Goal: Communication & Community: Answer question/provide support

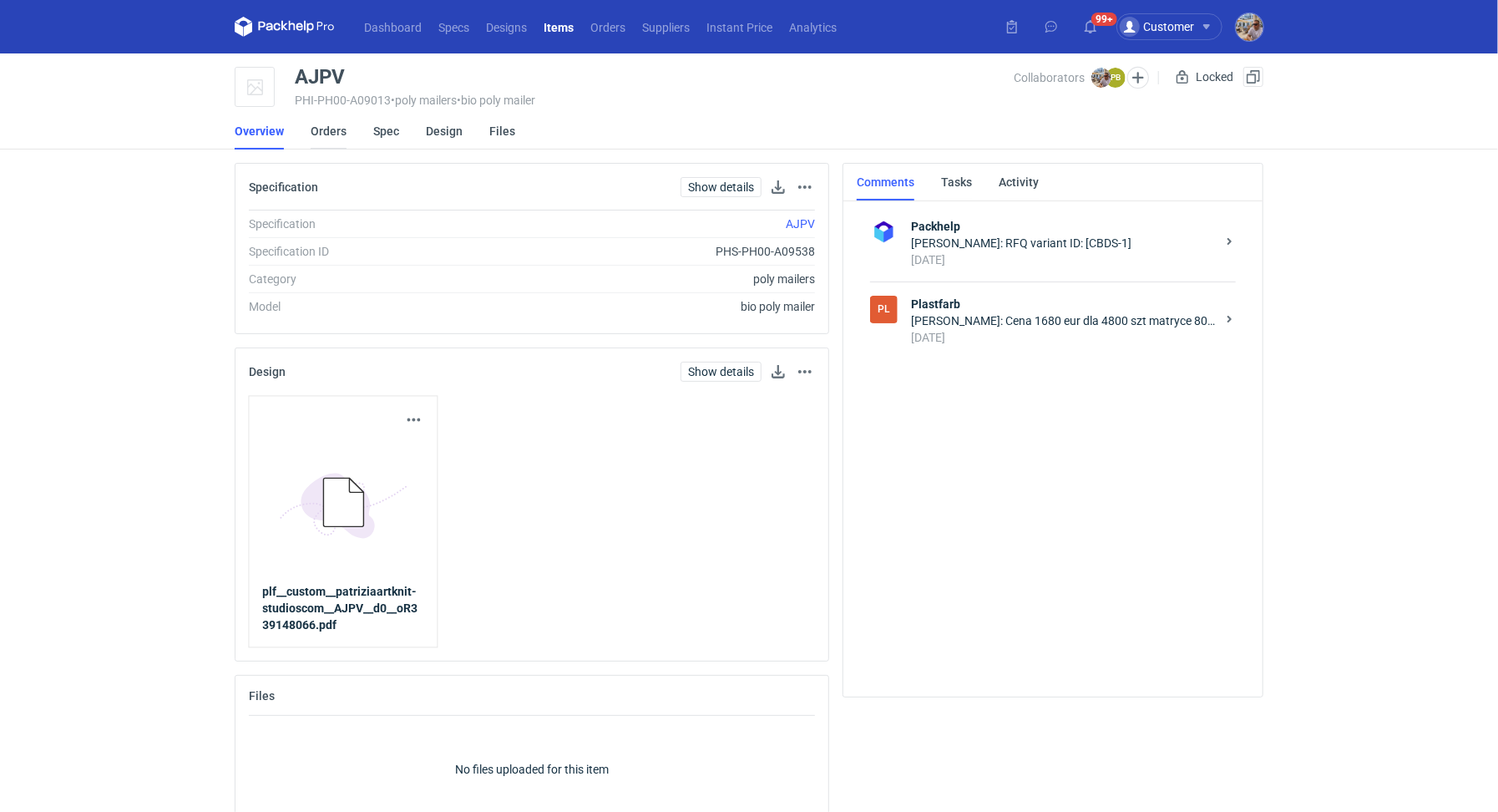
click at [336, 138] on link "Orders" at bounding box center [329, 130] width 36 height 37
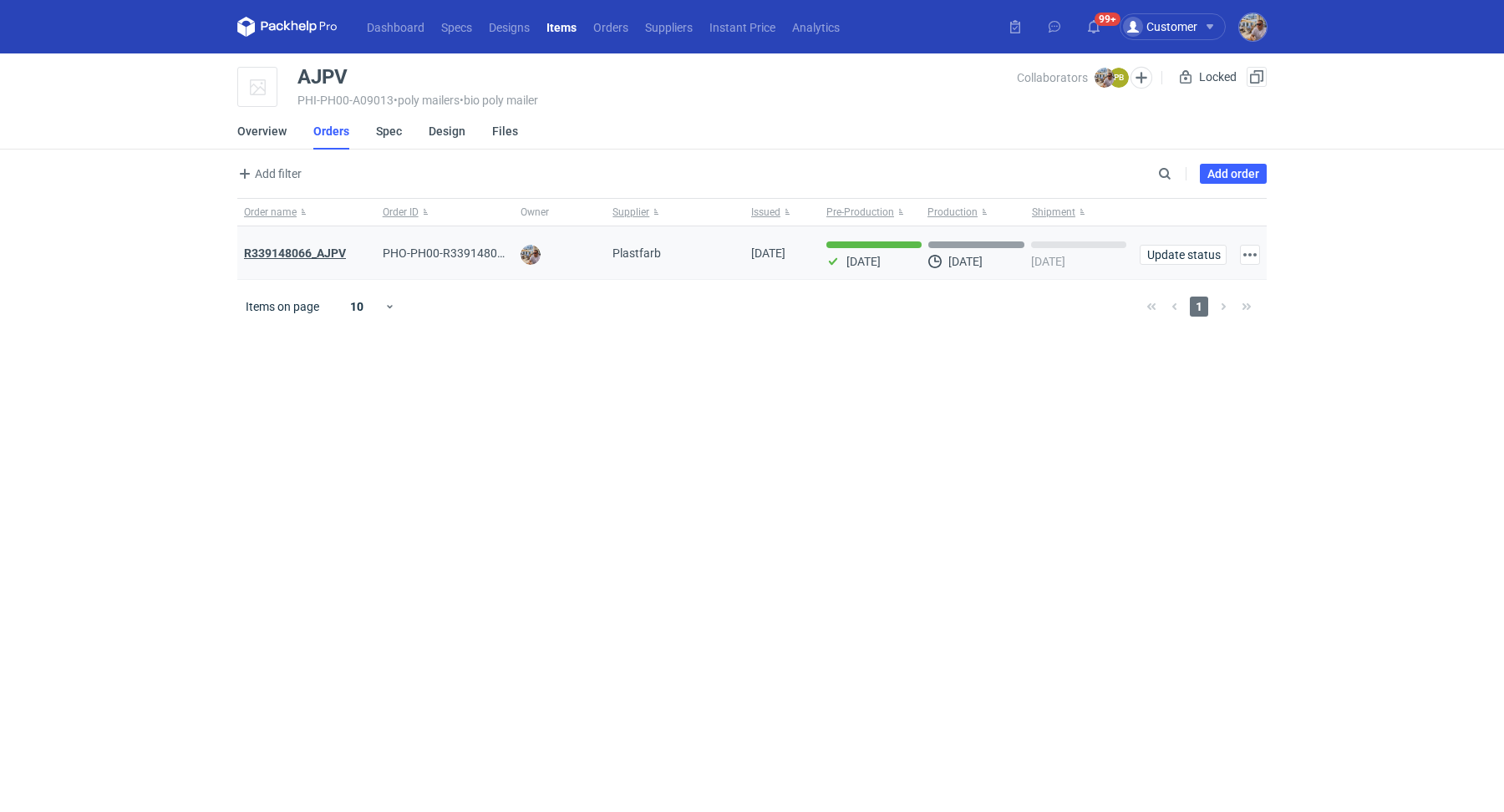
click at [315, 248] on strong "R339148066_AJPV" at bounding box center [295, 253] width 102 height 14
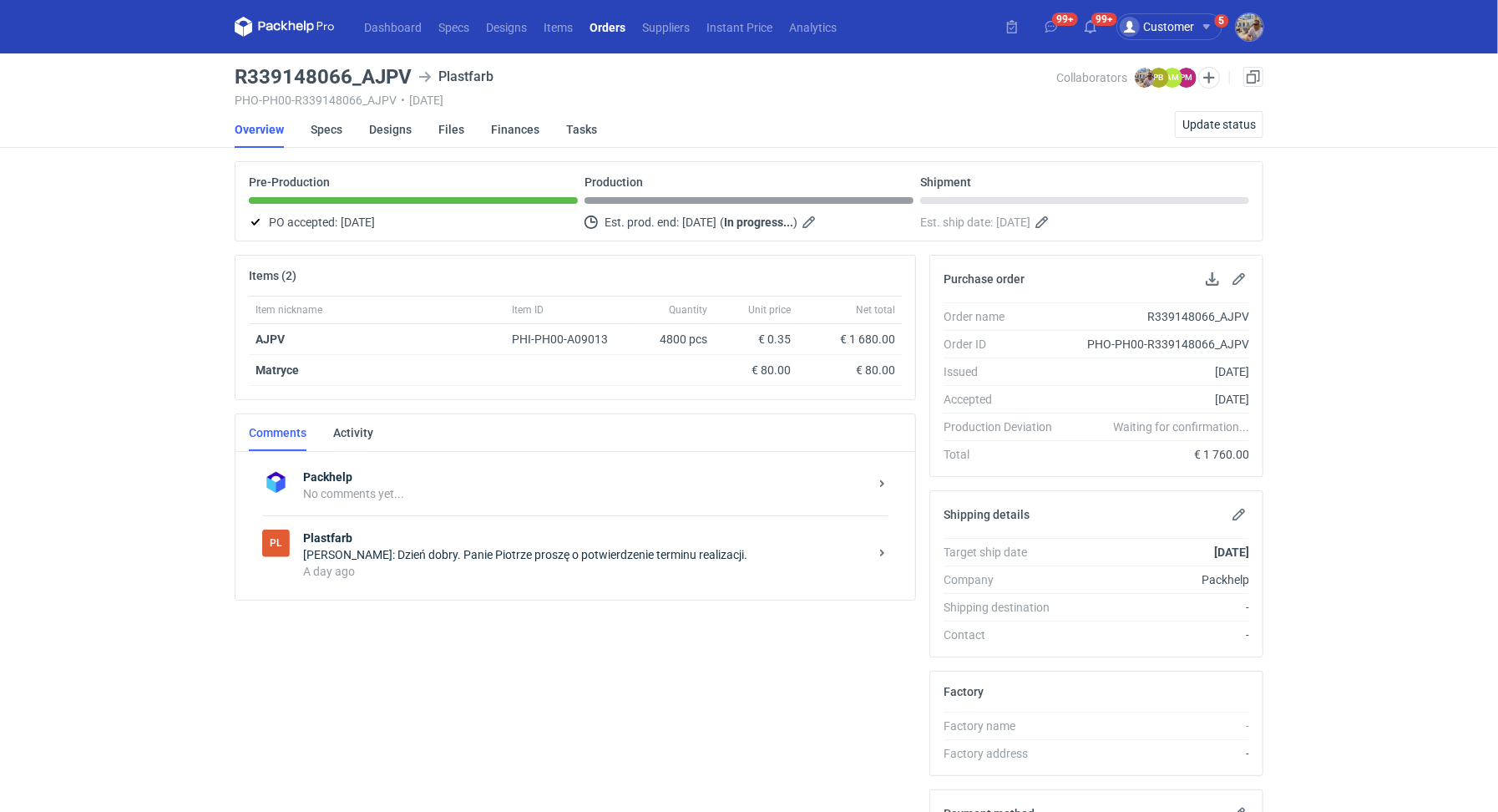
click at [491, 552] on div "Michał Palasek: Dzień dobry. Panie Piotrze proszę o potwierdzenie terminu reali…" at bounding box center [586, 555] width 565 height 16
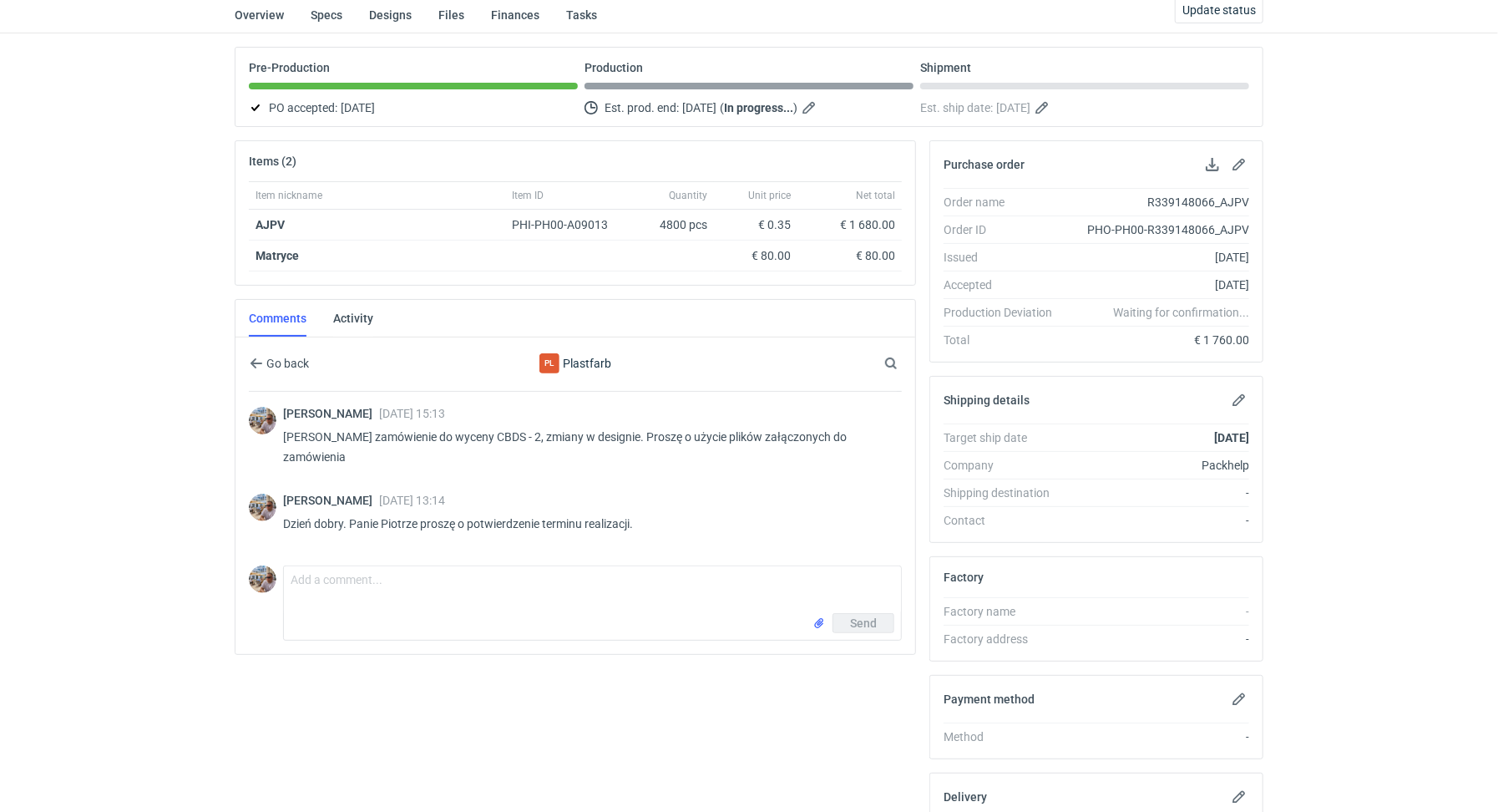
scroll to position [123, 0]
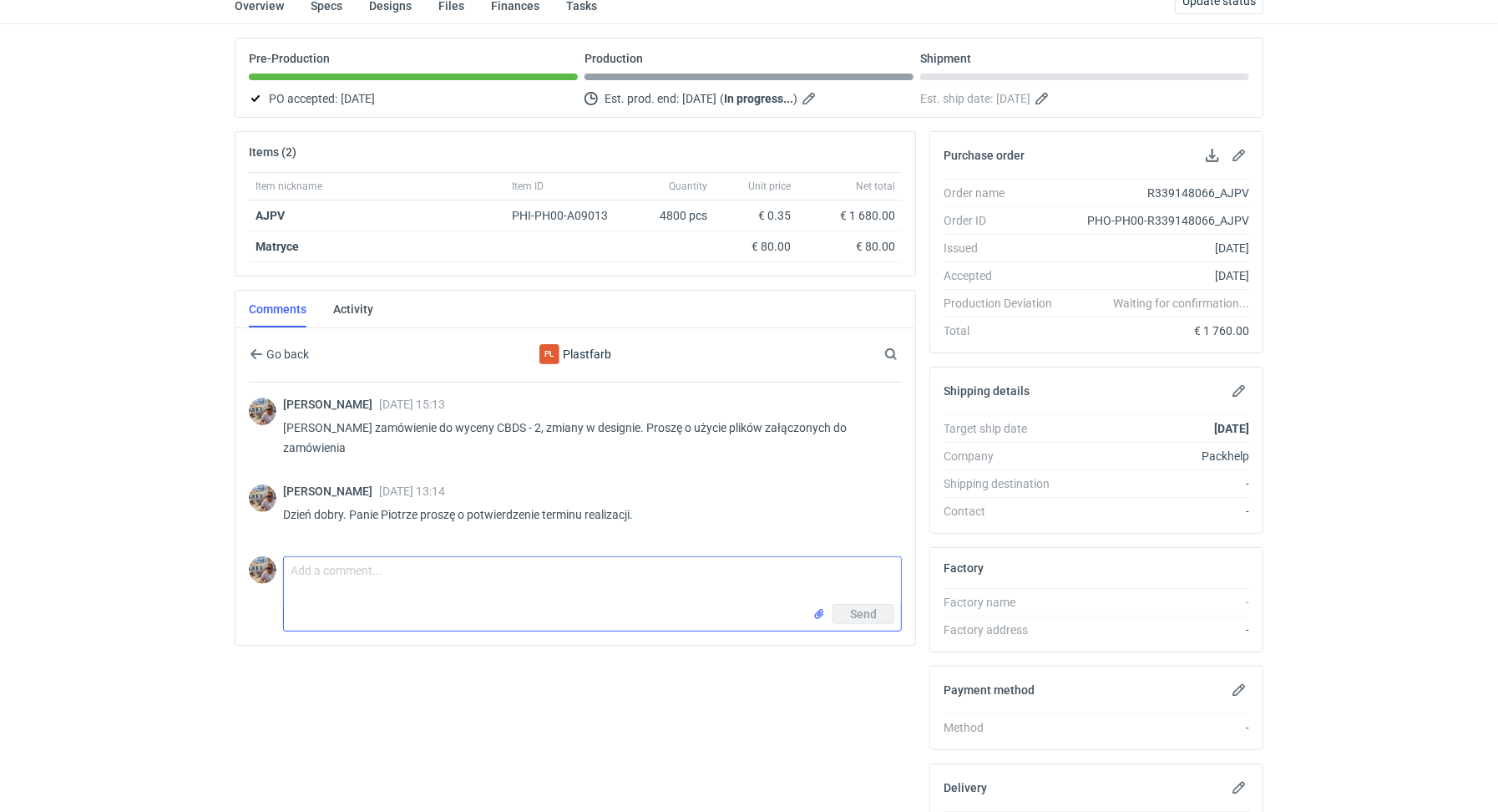
click at [465, 594] on textarea "Comment message" at bounding box center [592, 581] width 617 height 47
type textarea "Panie Piotrze czy jest szansa że produkcja wyjdzie przed końcem miesiąca?"
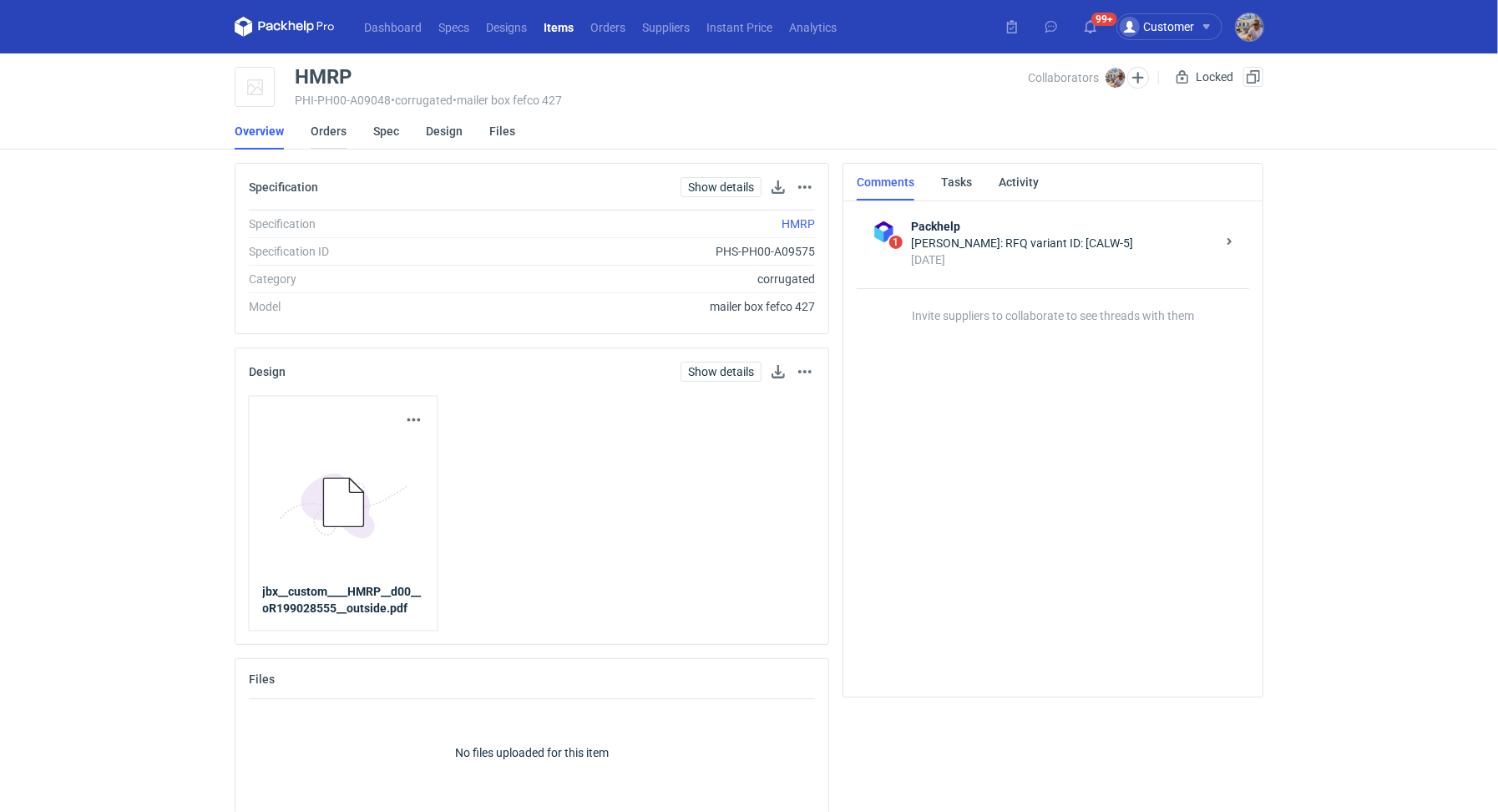
click at [319, 124] on link "Orders" at bounding box center [329, 130] width 36 height 37
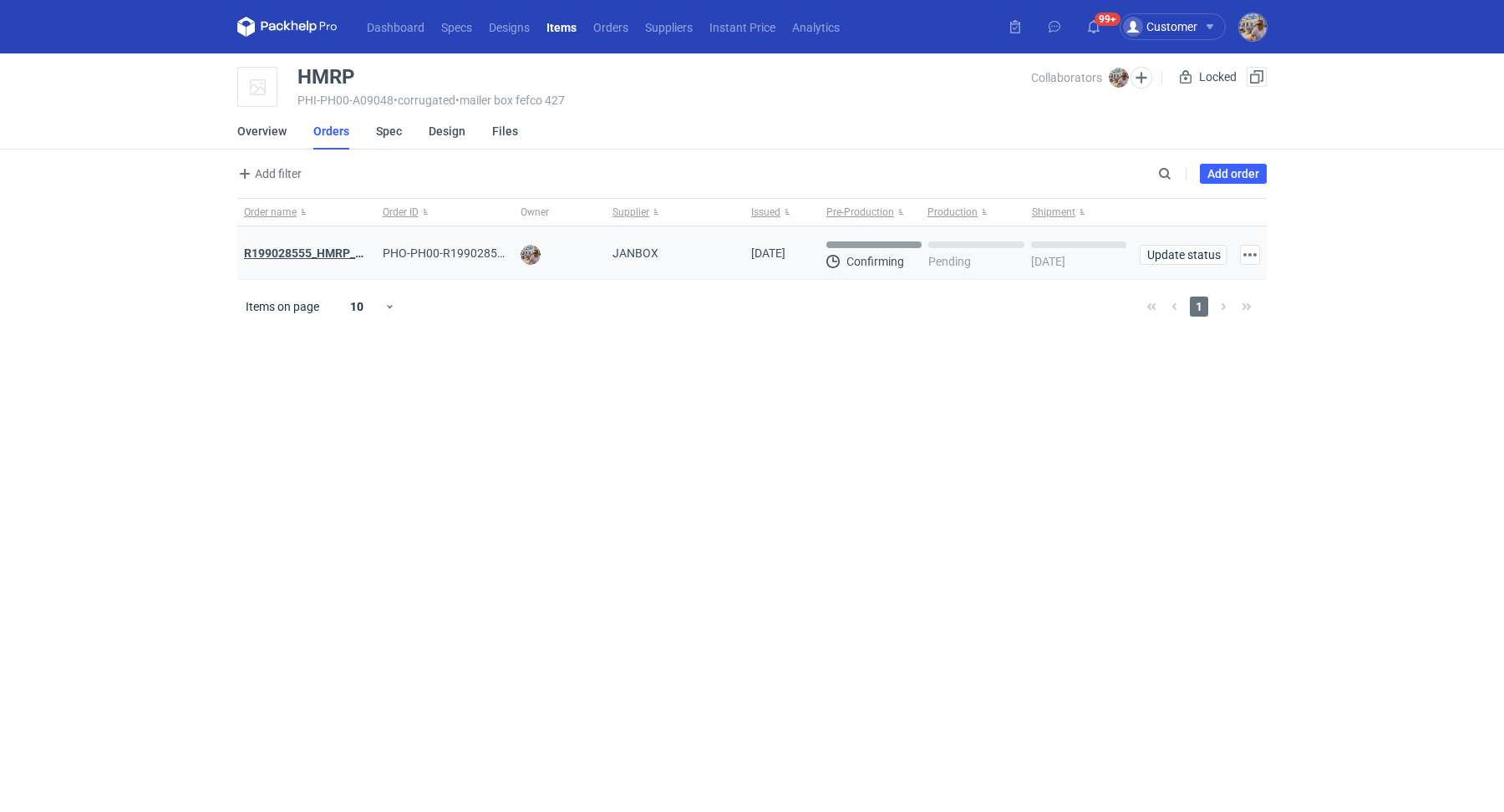
click at [328, 254] on strong "R199028555_HMRP_BKJH_VHKJ_ZOBC" at bounding box center [350, 253] width 212 height 14
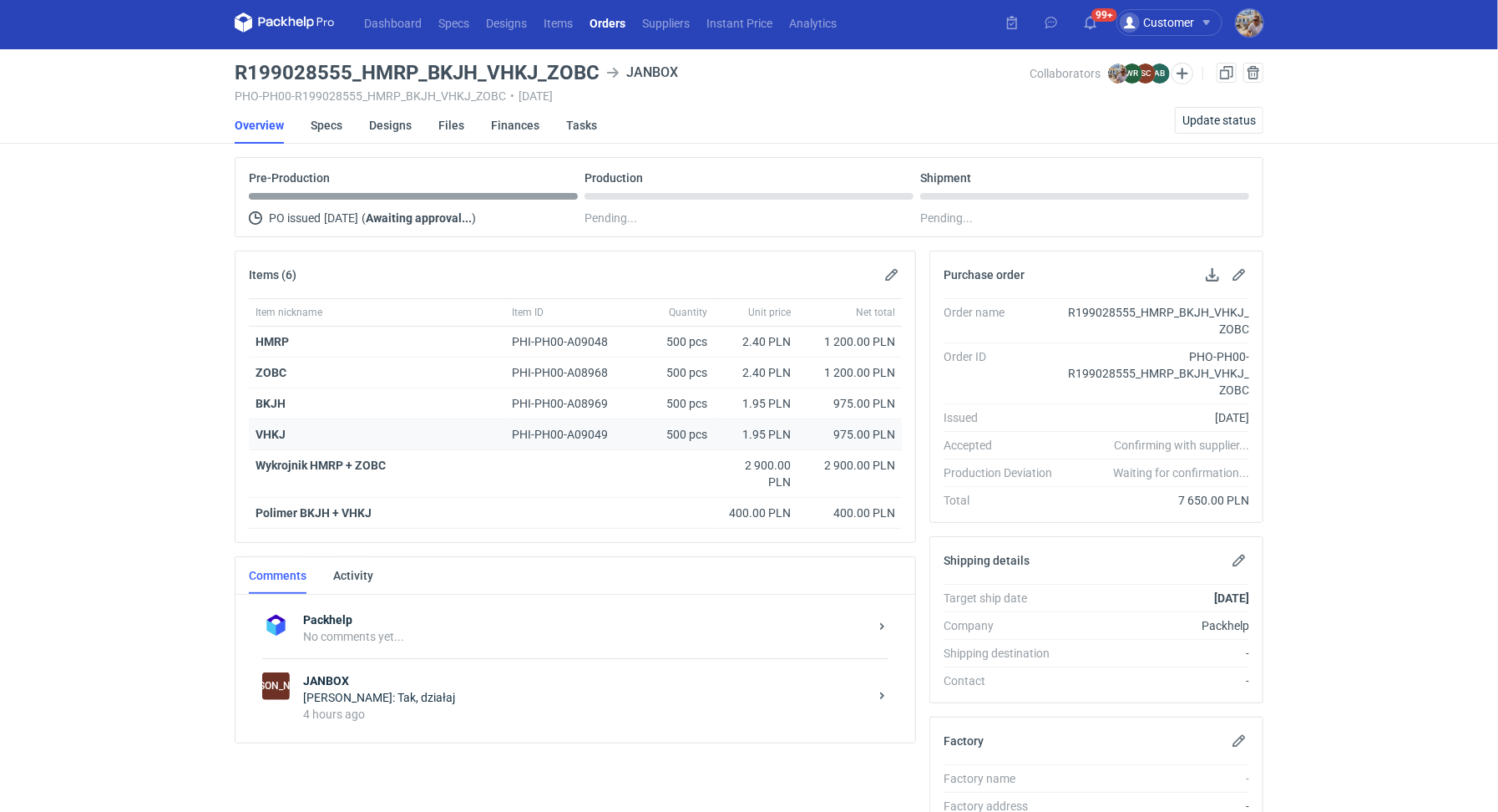
scroll to position [14, 0]
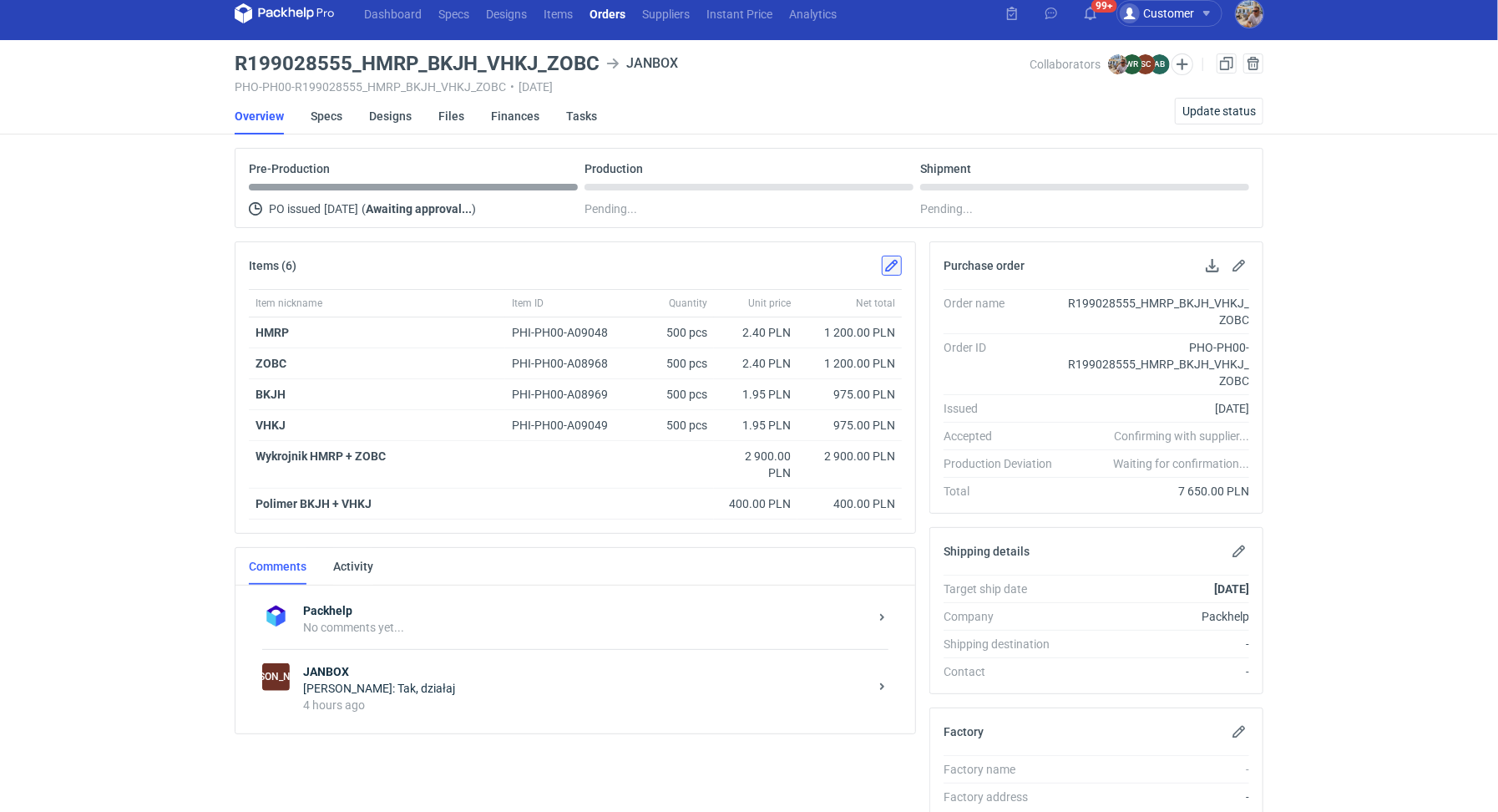
click at [894, 269] on button "button" at bounding box center [892, 266] width 20 height 20
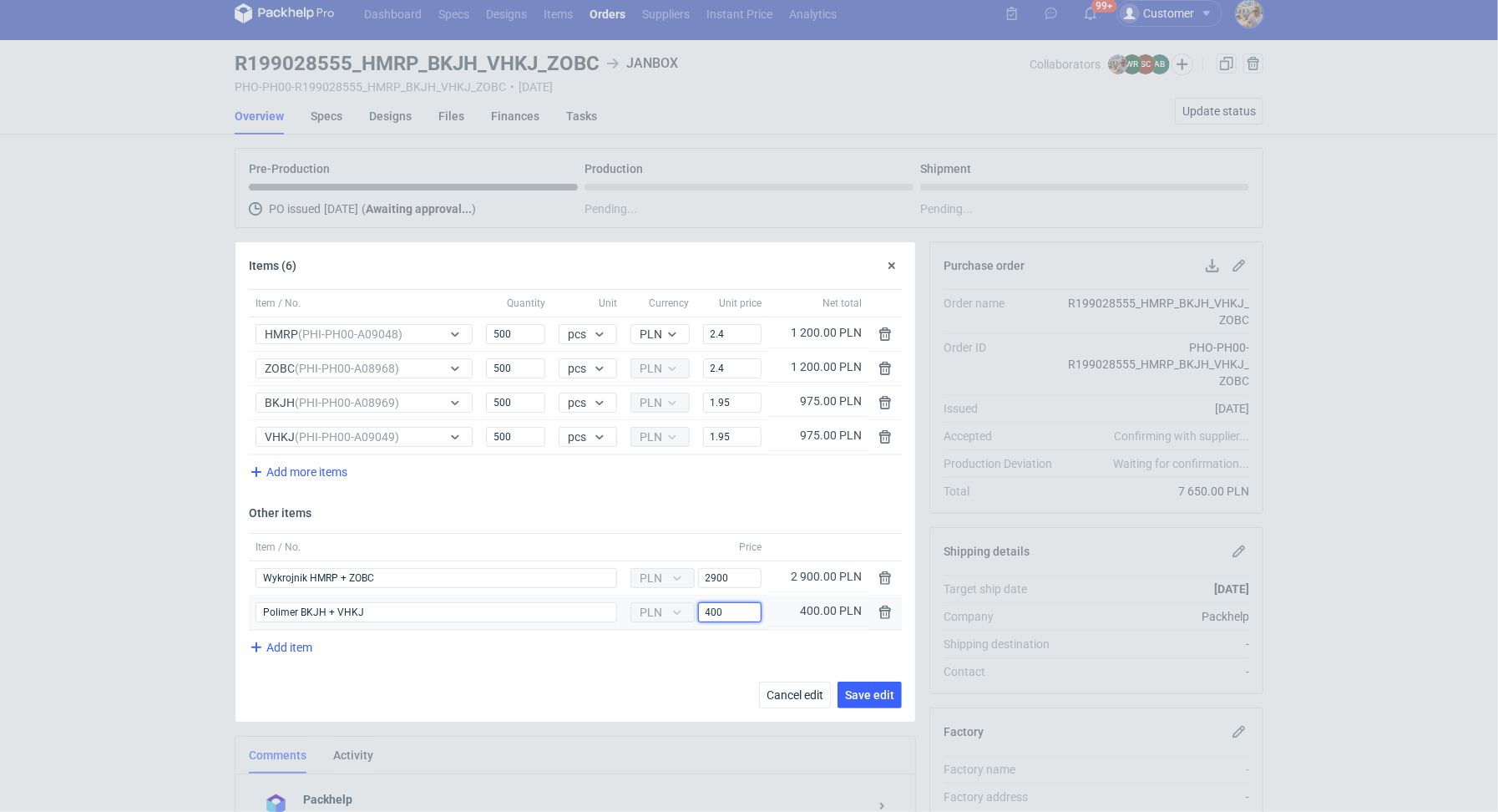
drag, startPoint x: 740, startPoint y: 606, endPoint x: 686, endPoint y: 594, distance: 55.3
click at [686, 595] on div "Currency PLN Price 400" at bounding box center [695, 613] width 144 height 34
type input "1500"
click at [686, 650] on div "Add item" at bounding box center [575, 649] width 653 height 38
click at [888, 689] on span "Save edit" at bounding box center [870, 694] width 49 height 12
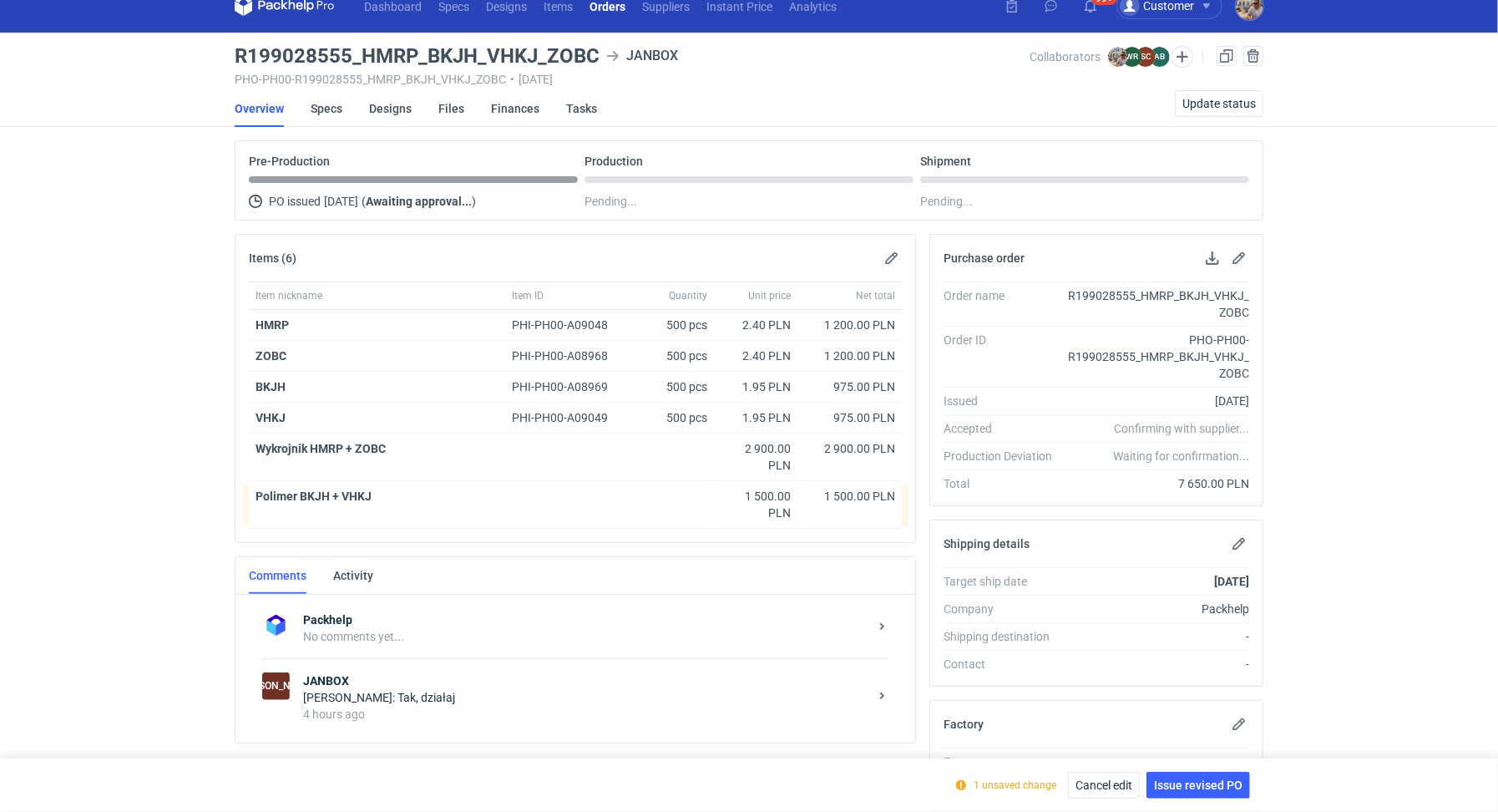
scroll to position [45, 0]
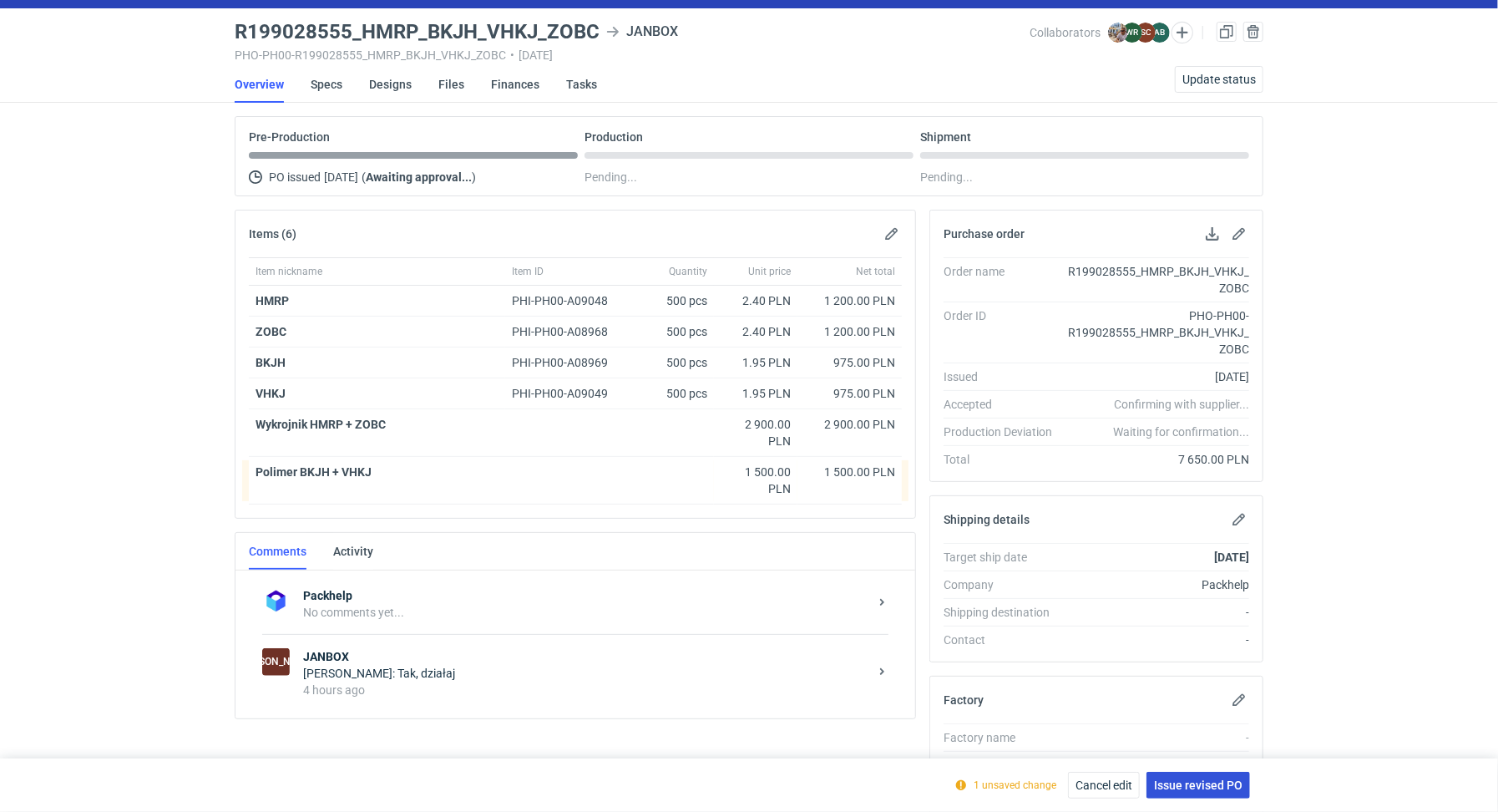
click at [1188, 790] on span "Issue revised PO" at bounding box center [1199, 785] width 89 height 12
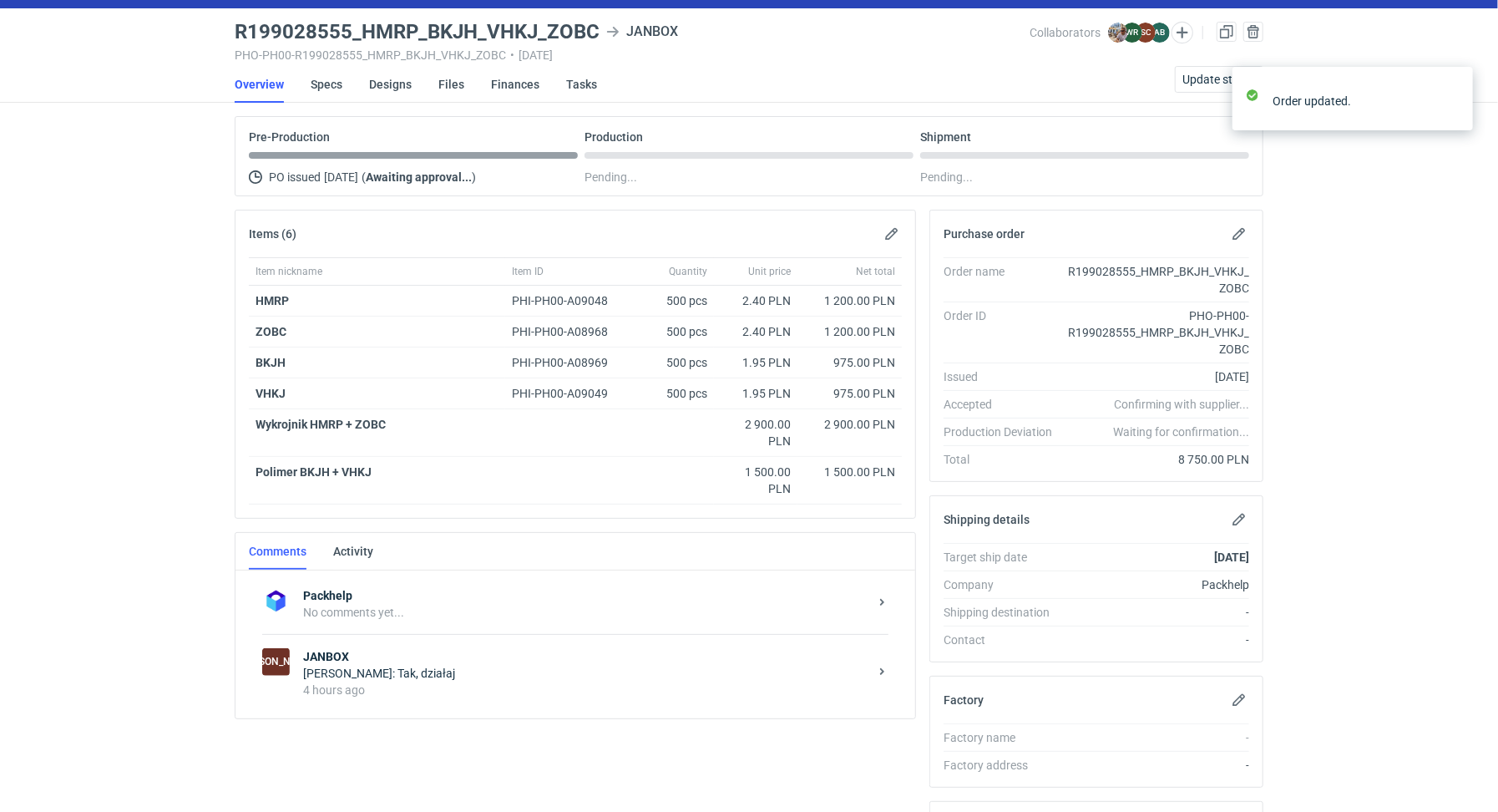
click at [422, 670] on div "Sylwia Cichórz: Tak, działaj" at bounding box center [586, 673] width 565 height 16
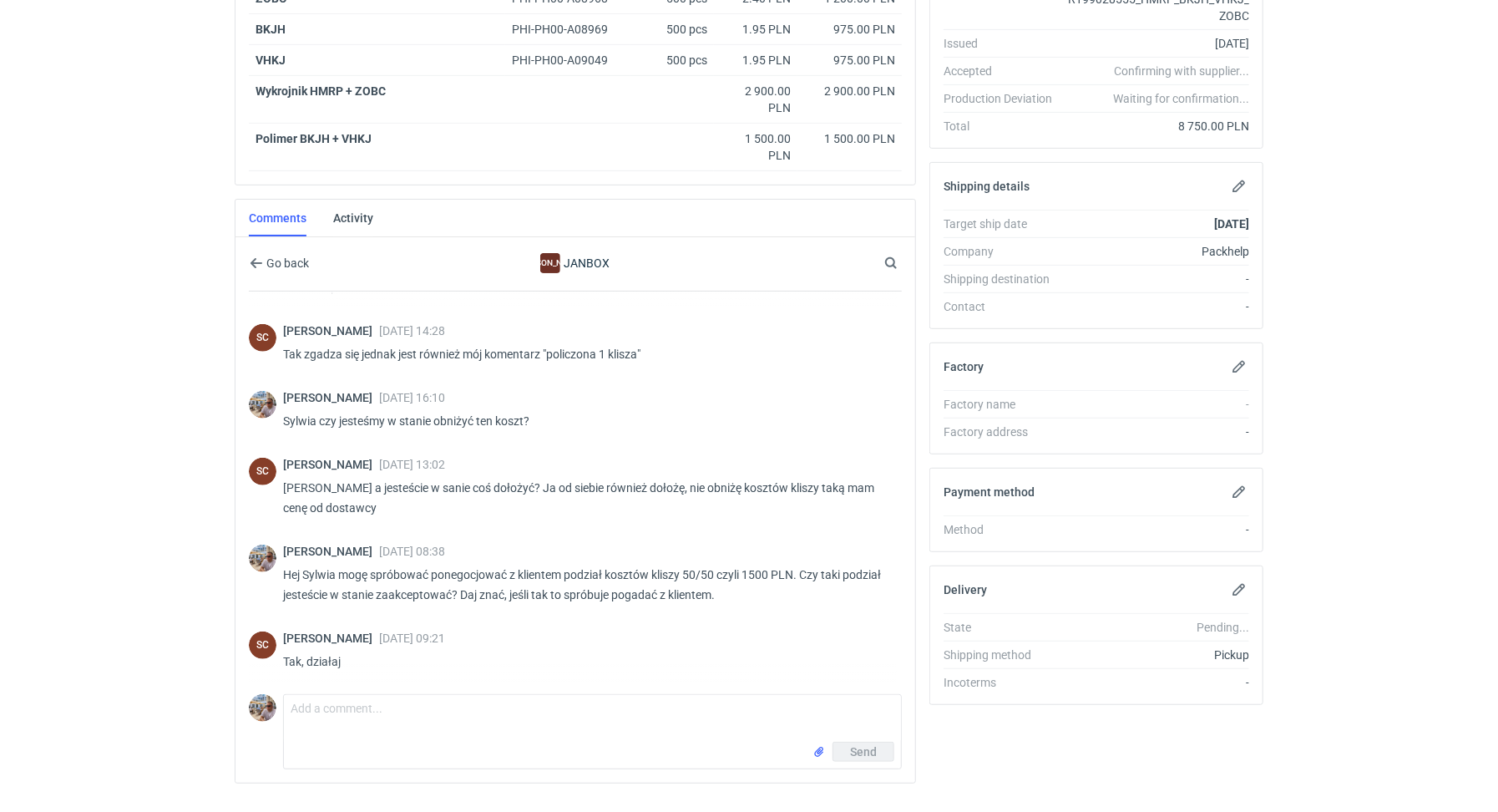
scroll to position [410, 0]
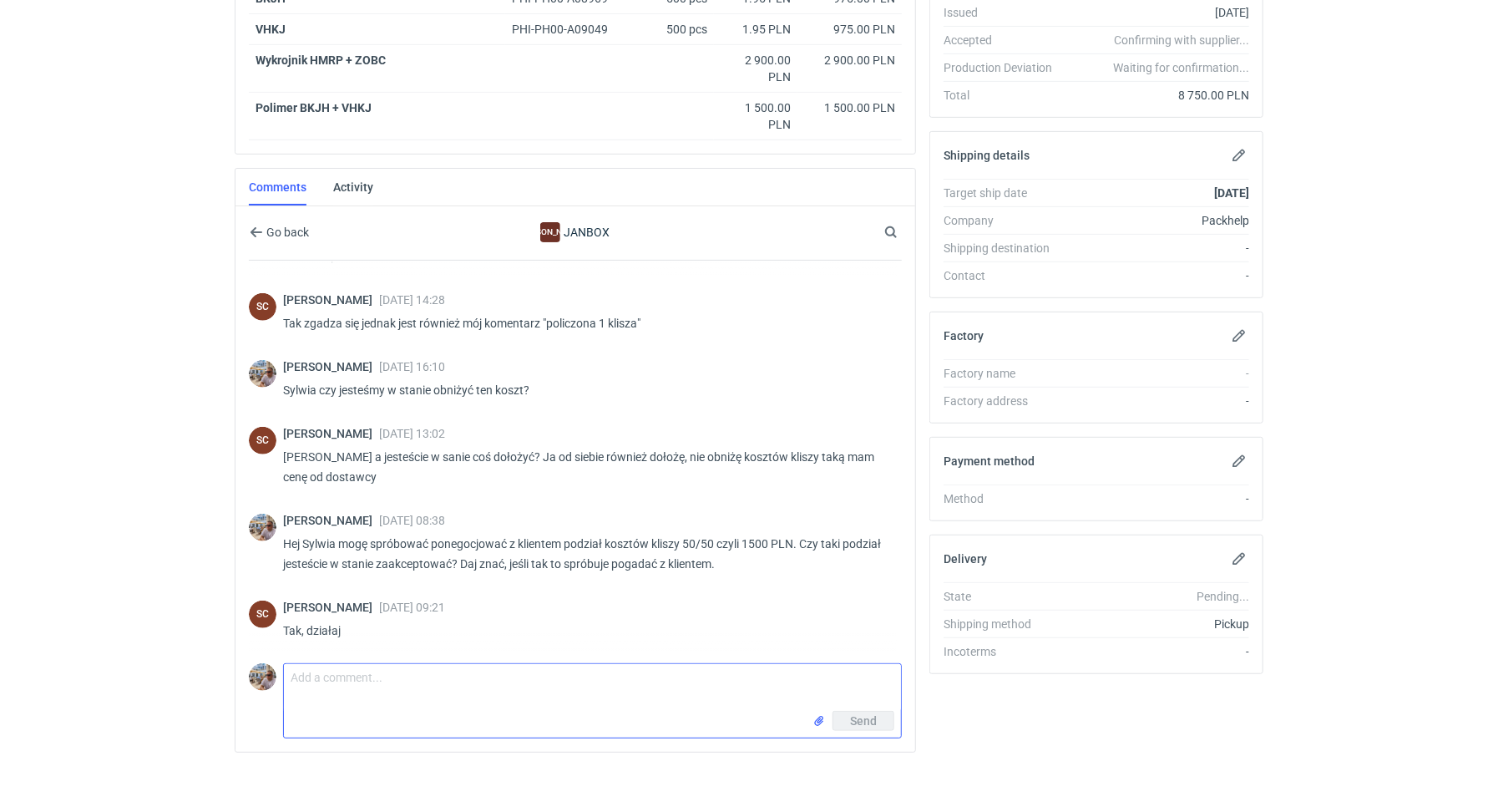
click at [359, 664] on textarea "Comment message" at bounding box center [592, 688] width 617 height 47
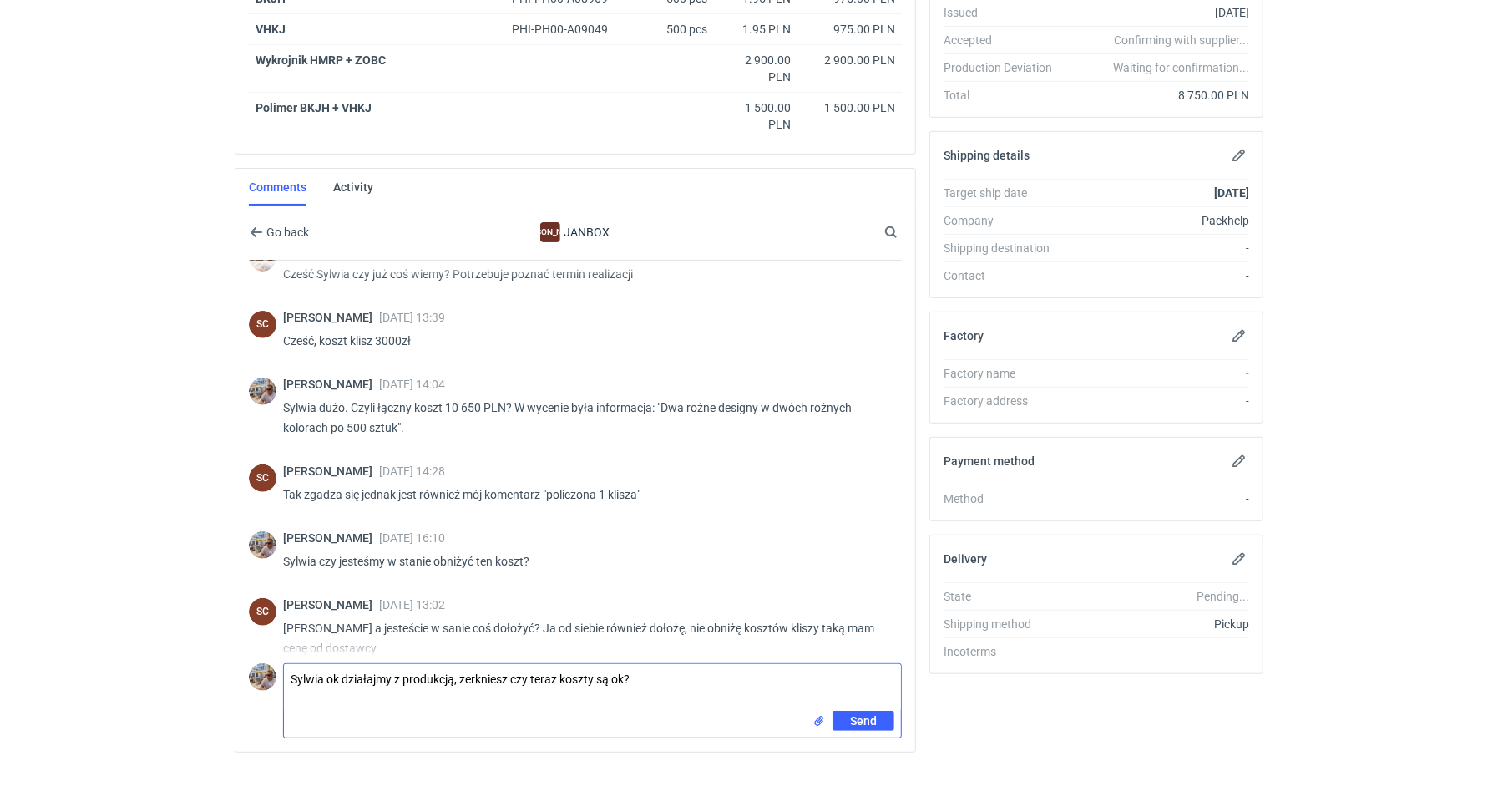
scroll to position [429, 0]
type textarea "Sylwia ok działajmy z produkcją, zerkniesz czy teraz koszty są ok?"
click at [870, 715] on span "Send" at bounding box center [863, 720] width 26 height 12
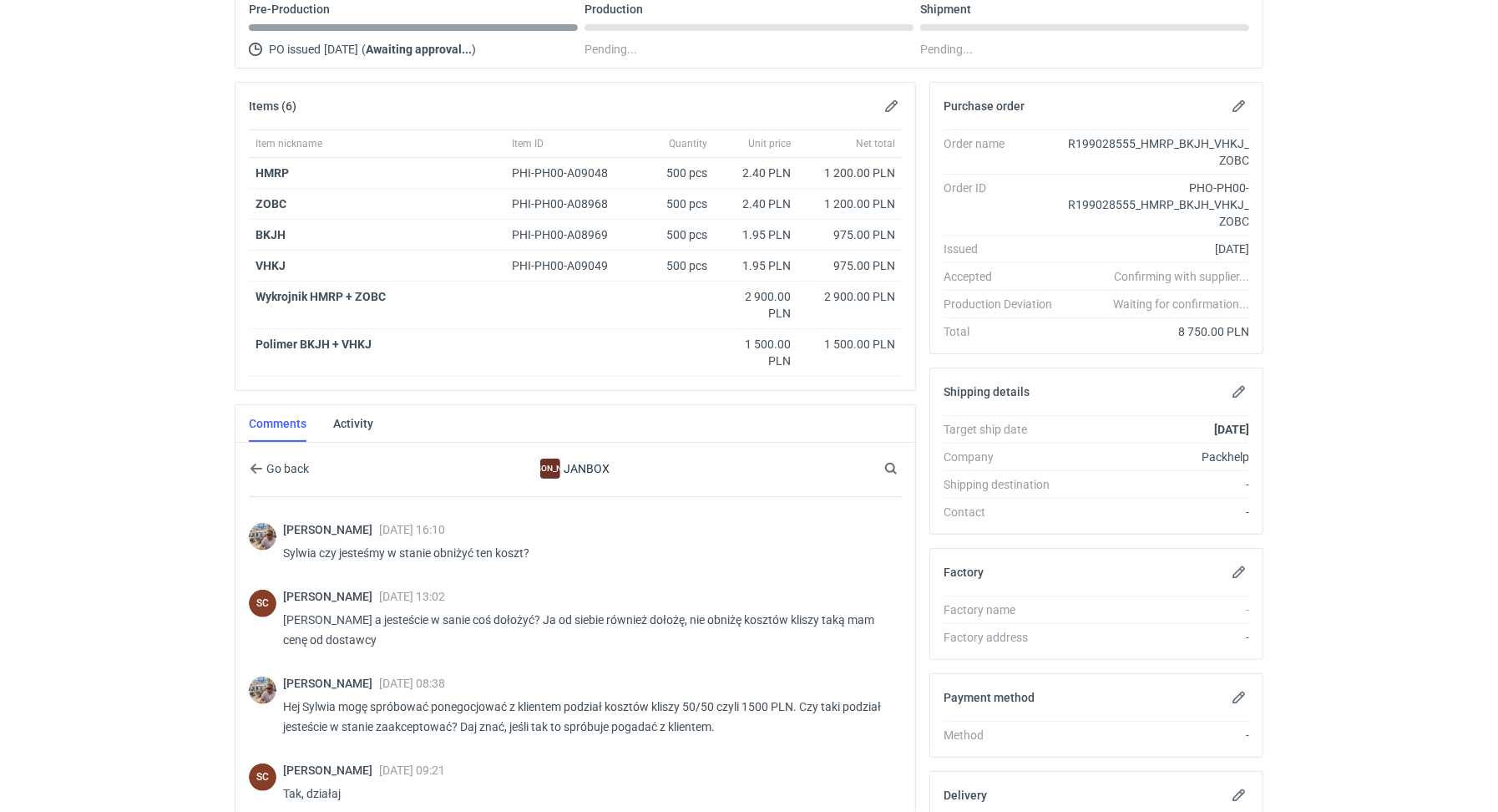
scroll to position [169, 0]
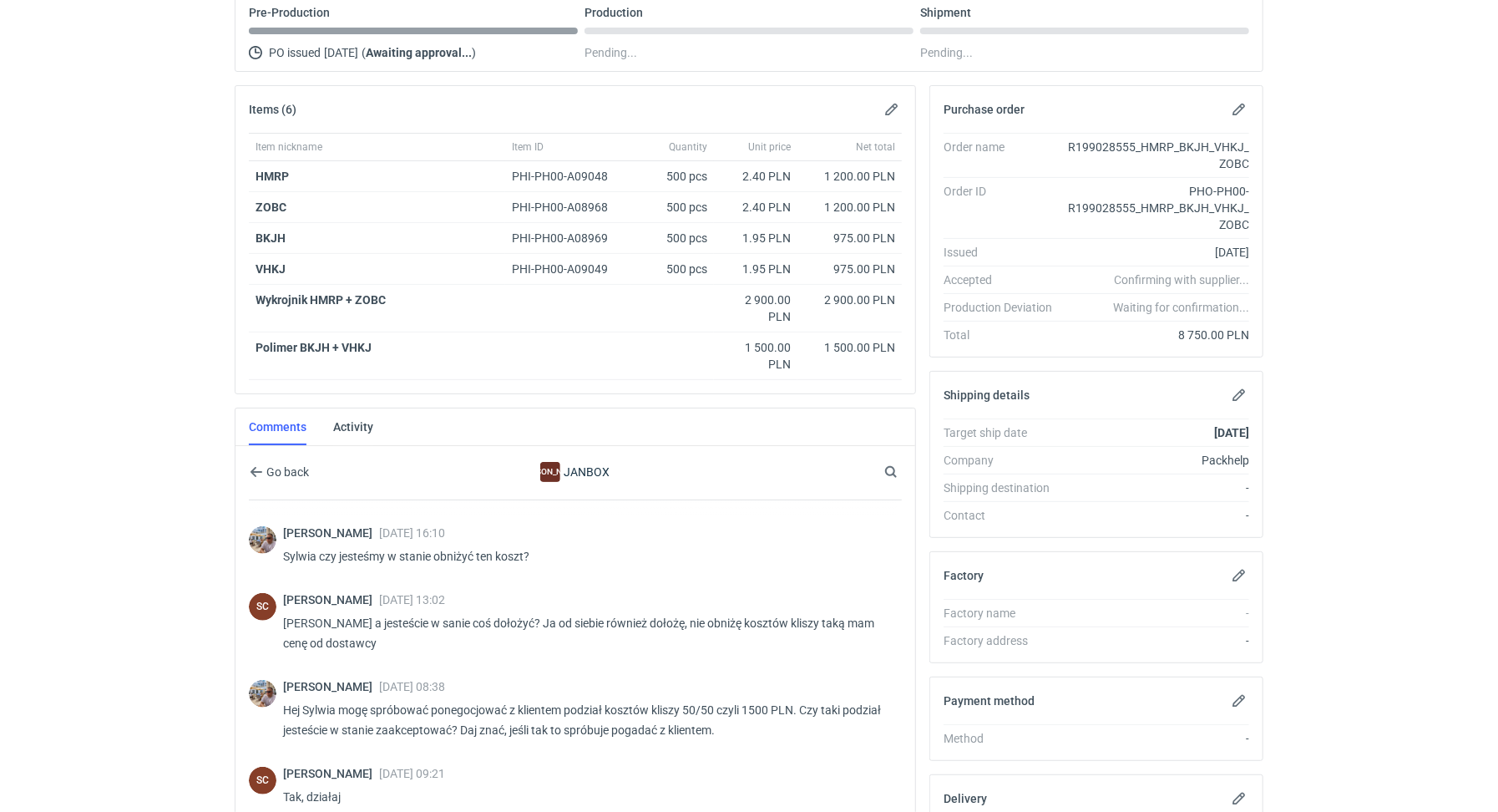
click at [896, 96] on div "Items (6)" at bounding box center [575, 110] width 680 height 47
click at [892, 111] on button "button" at bounding box center [892, 110] width 20 height 20
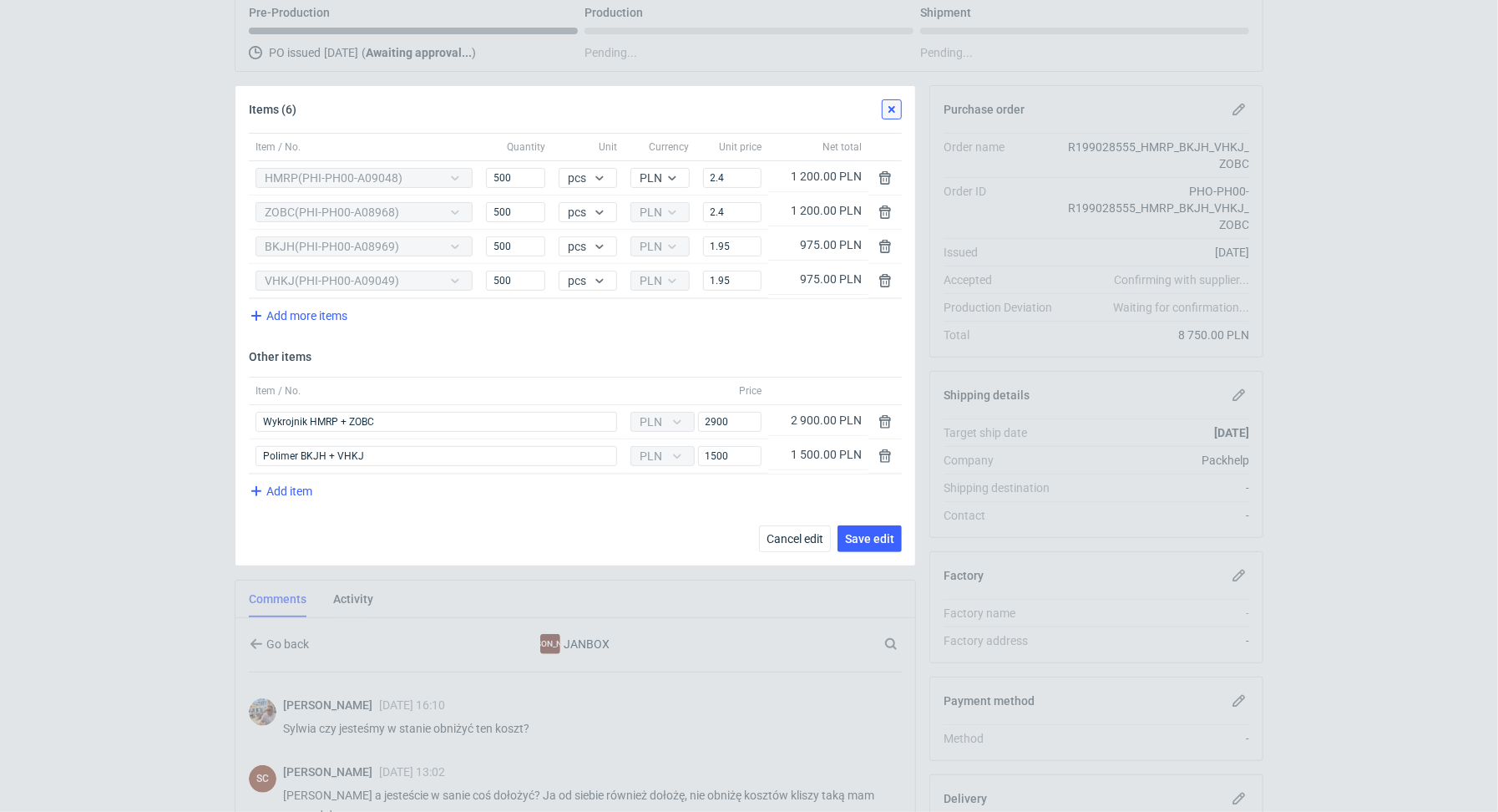
click at [895, 103] on button "button" at bounding box center [892, 110] width 20 height 20
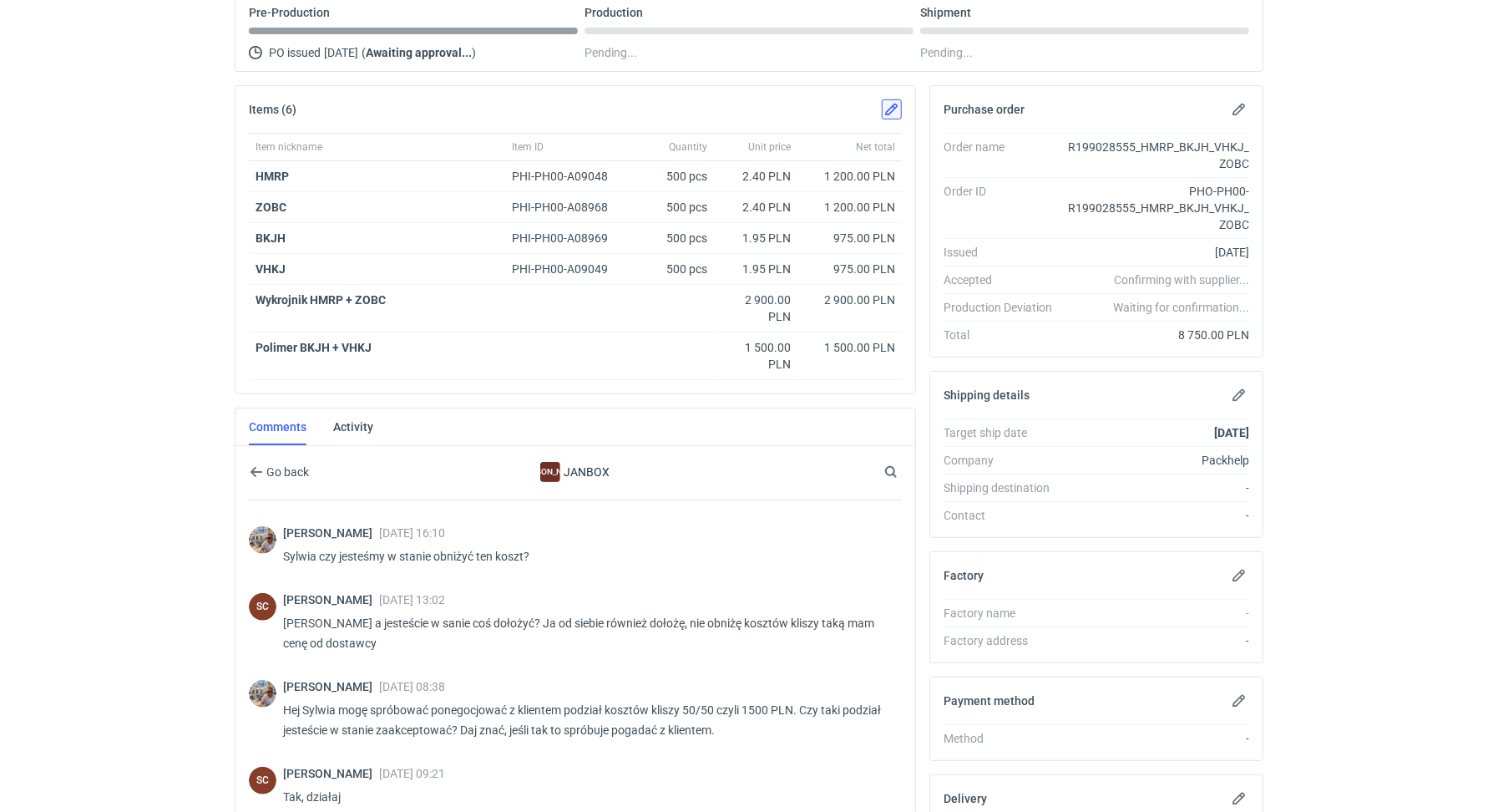
click at [894, 108] on button "button" at bounding box center [892, 110] width 20 height 20
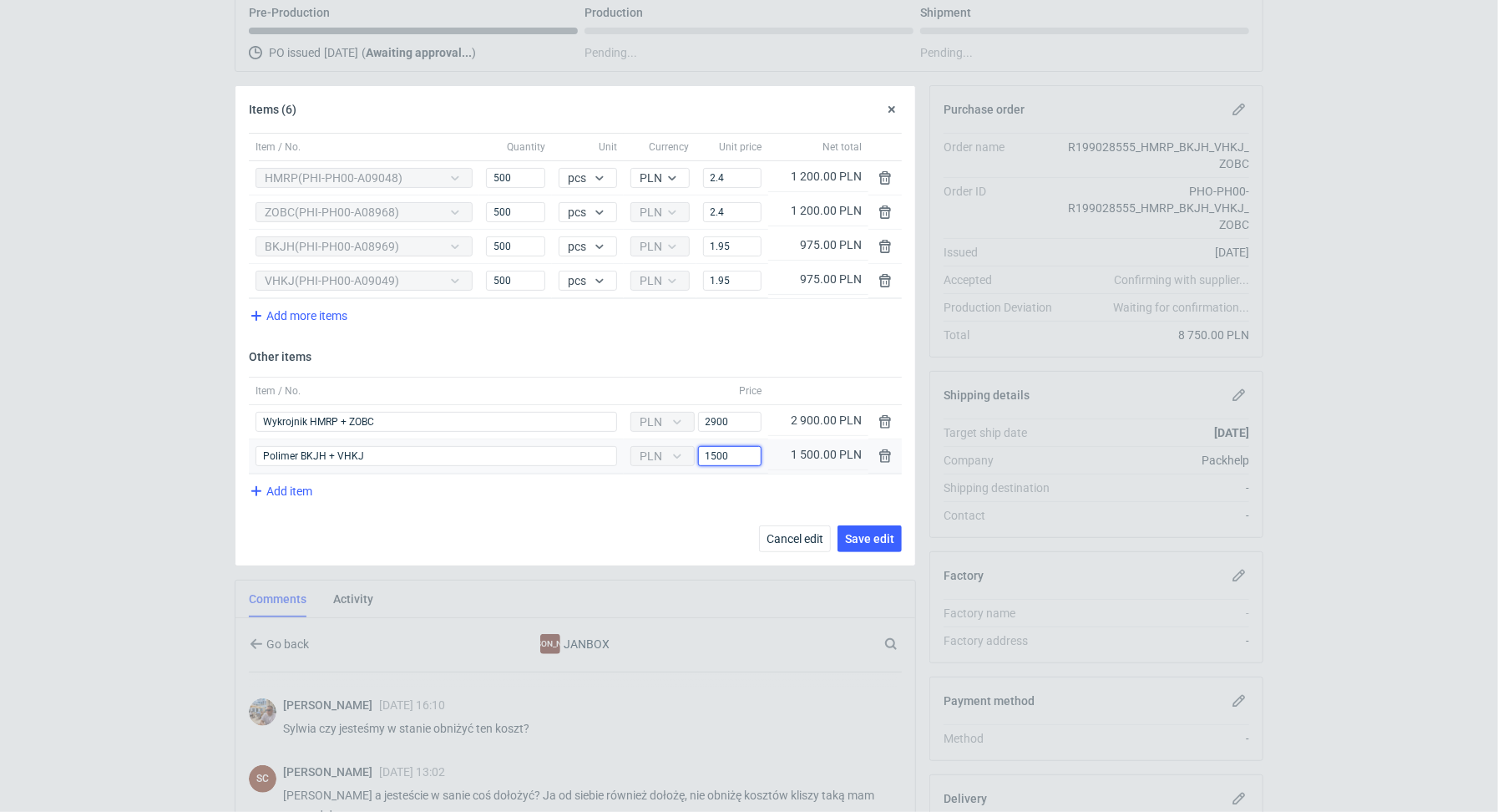
drag, startPoint x: 734, startPoint y: 450, endPoint x: 710, endPoint y: 450, distance: 24.0
click at [710, 450] on input "1500" at bounding box center [730, 456] width 63 height 20
type input "1900"
click at [890, 533] on span "Save edit" at bounding box center [870, 538] width 49 height 12
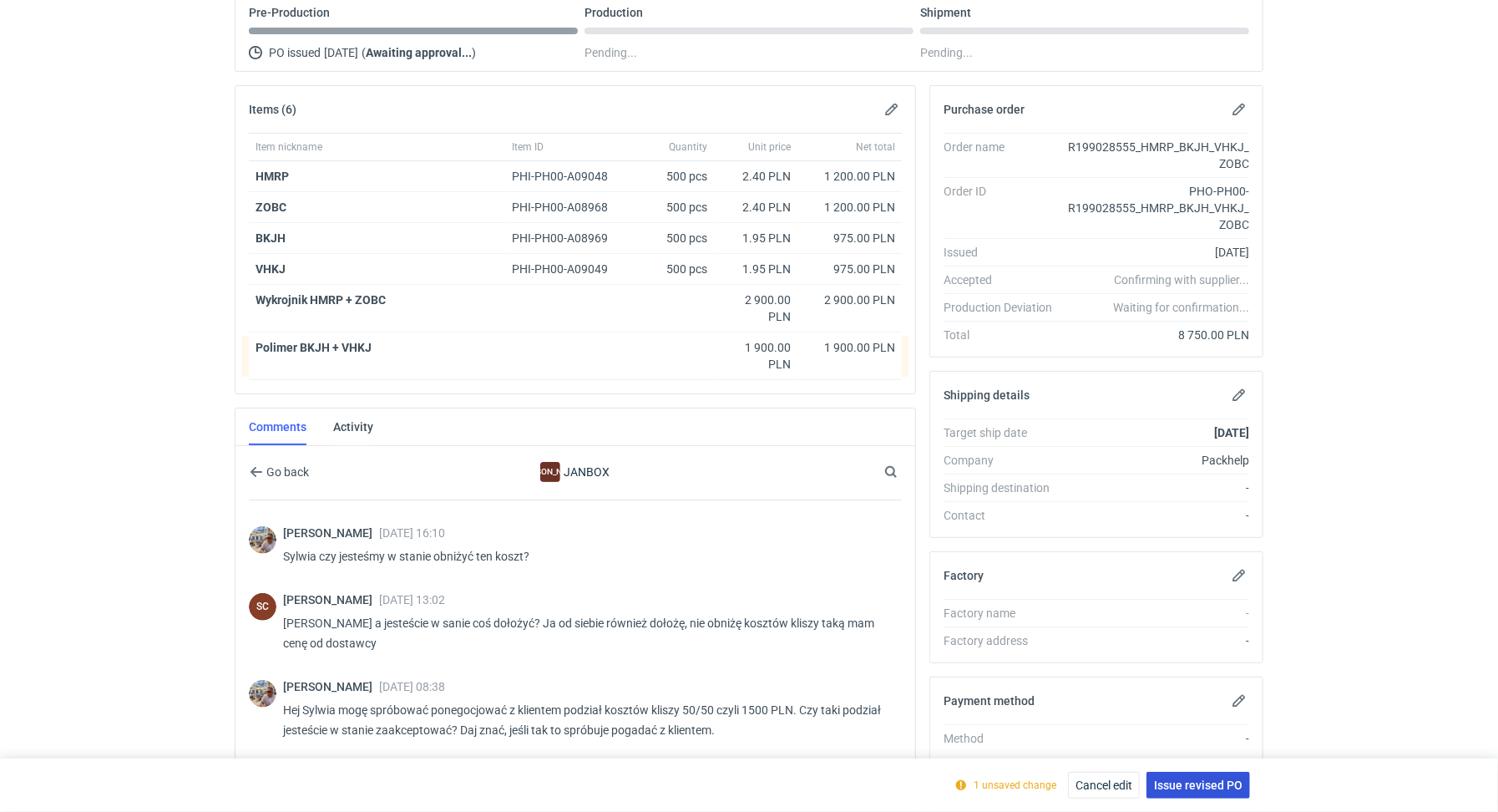
click at [1210, 788] on span "Issue revised PO" at bounding box center [1199, 785] width 89 height 12
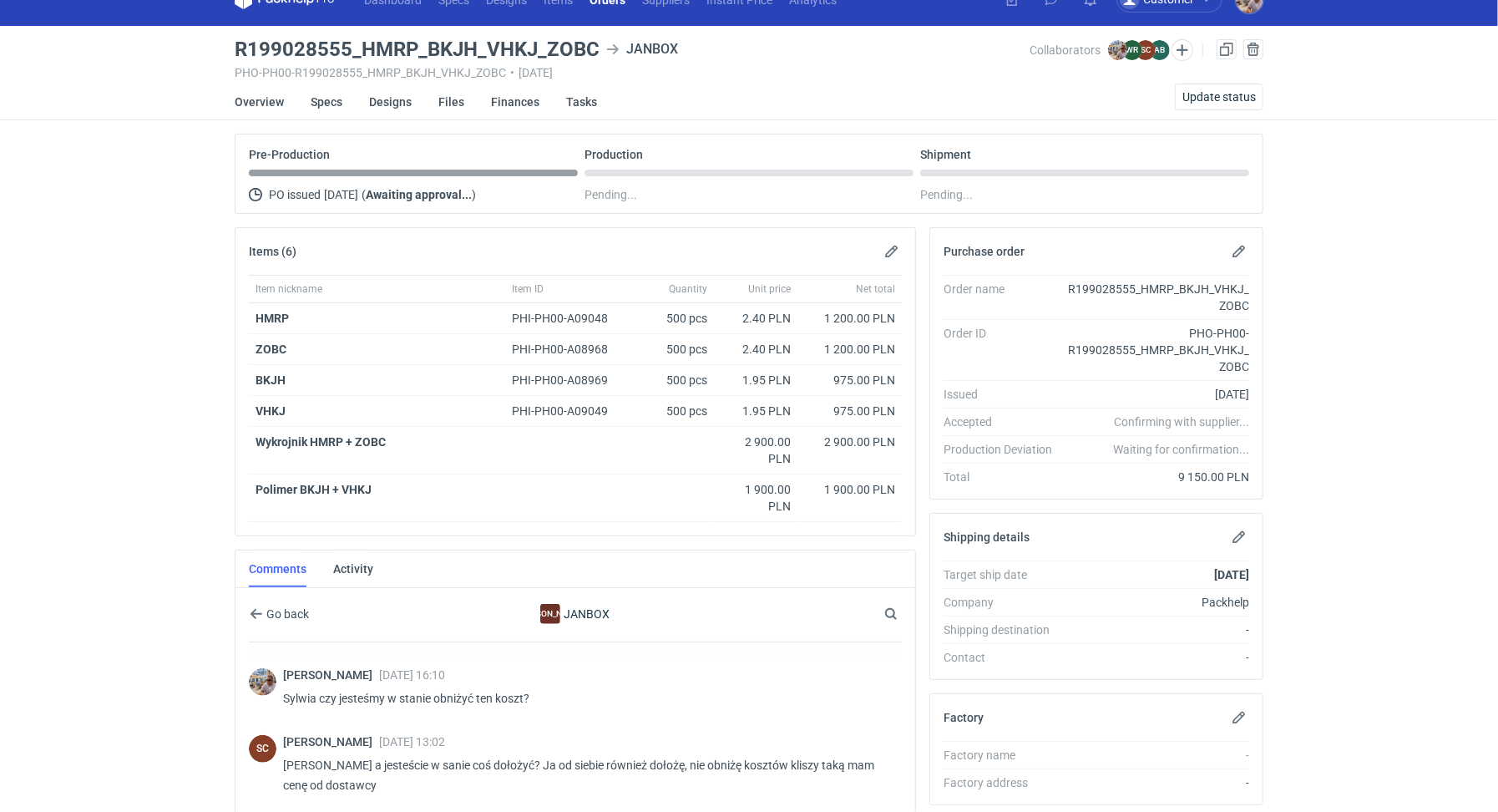
scroll to position [0, 0]
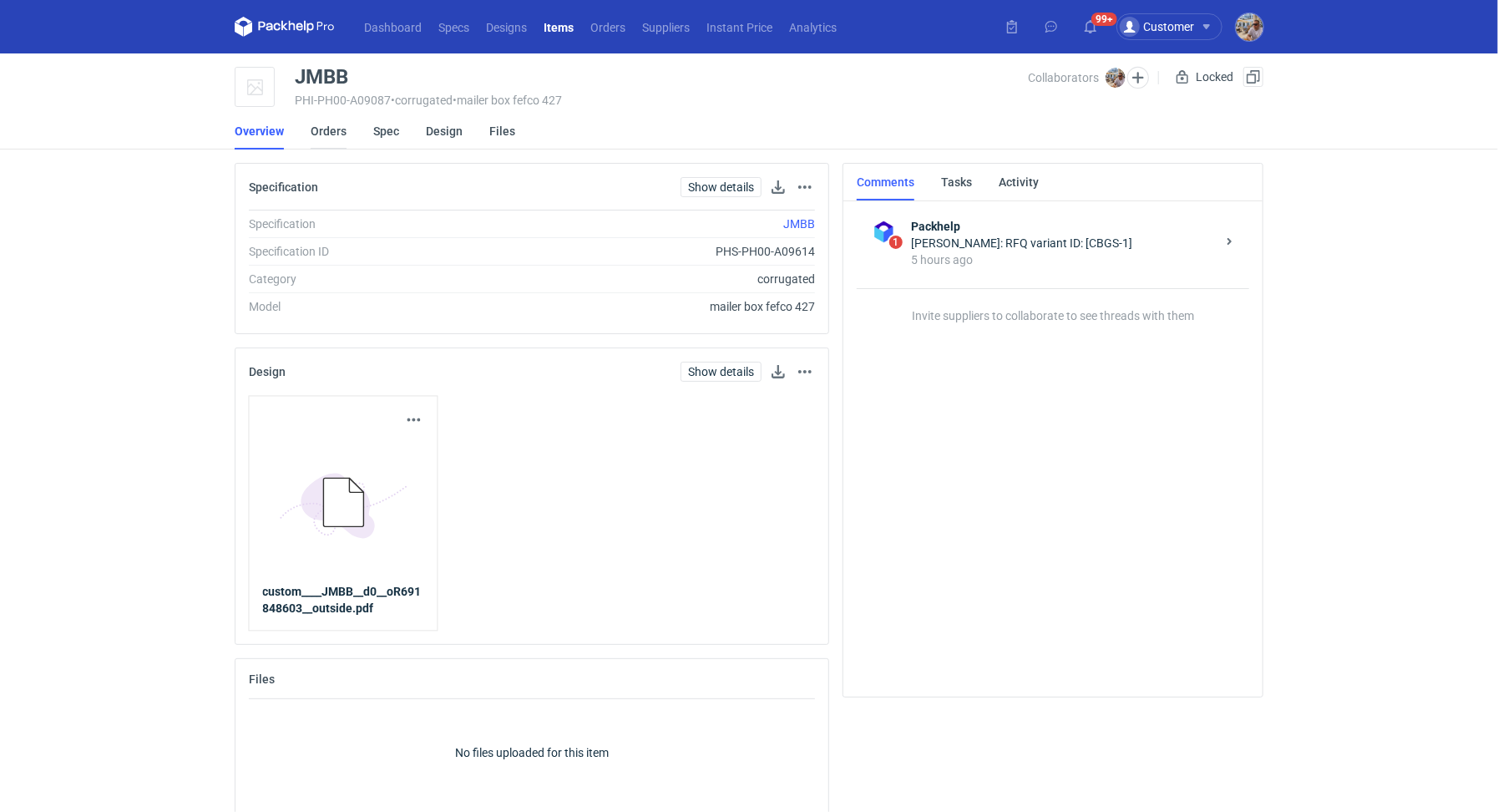
click at [323, 123] on link "Orders" at bounding box center [329, 130] width 36 height 37
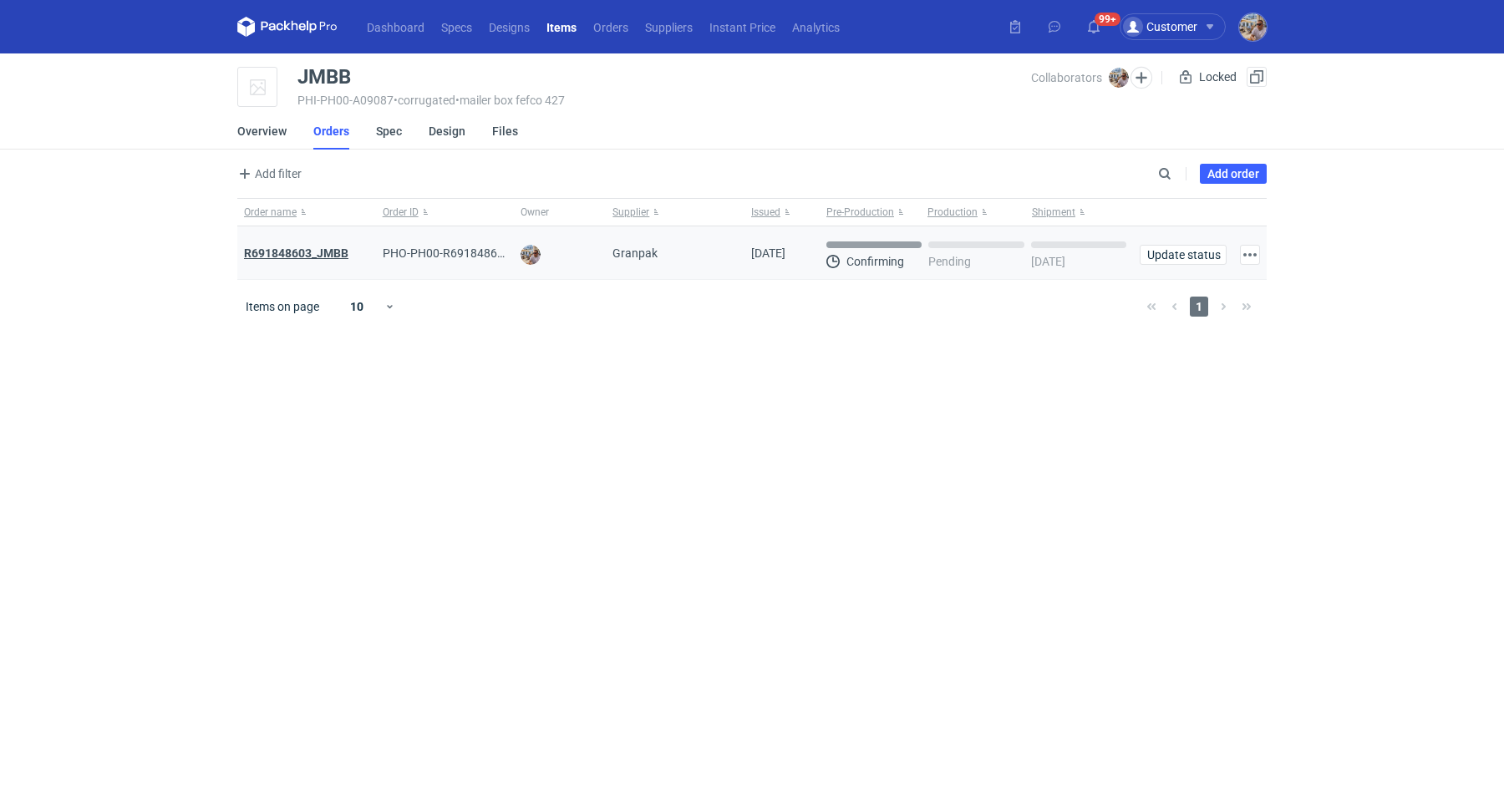
click at [335, 256] on strong "R691848603_JMBB" at bounding box center [296, 253] width 104 height 14
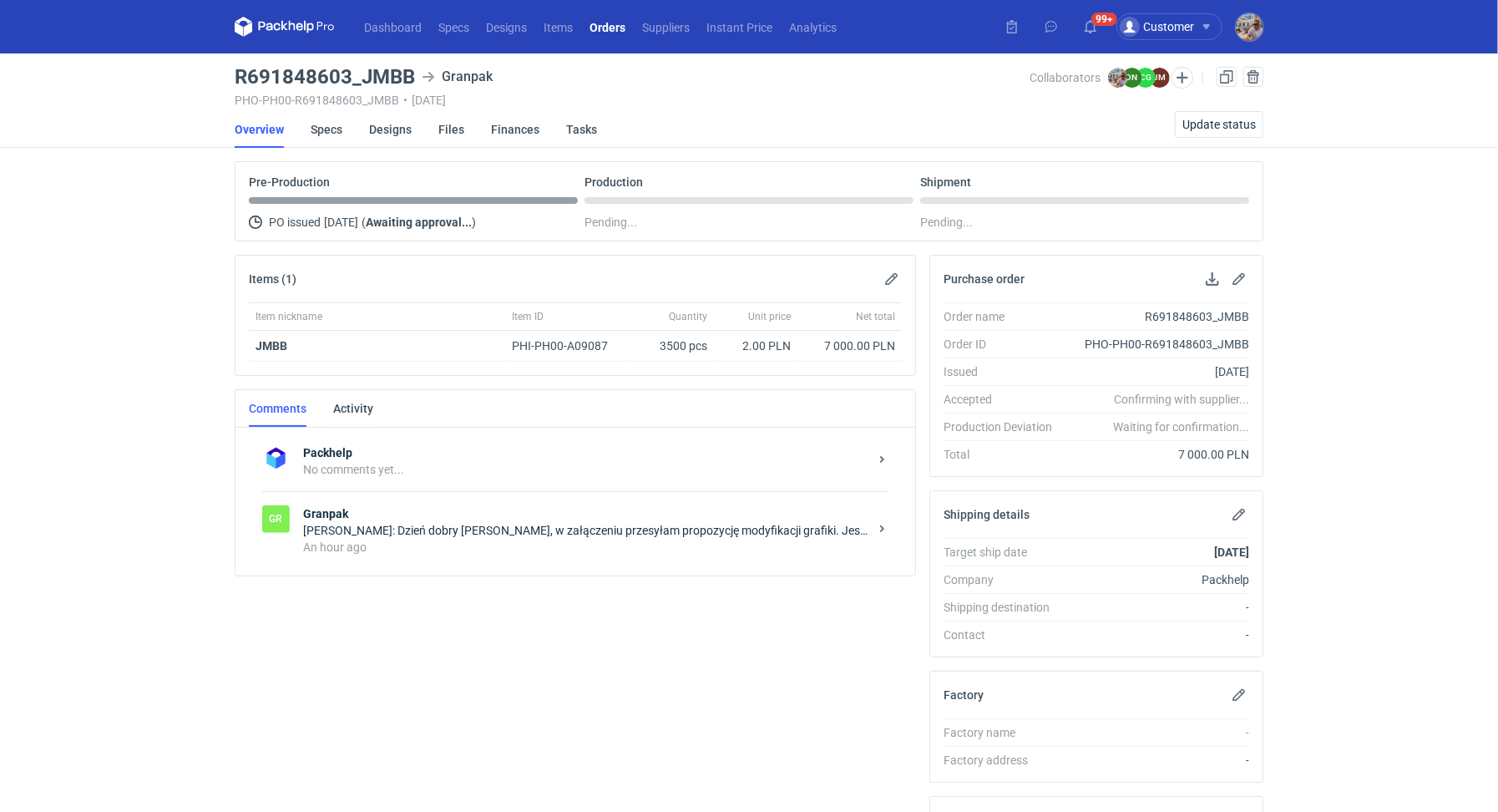
click at [405, 495] on div "Gr Granpak JOANNA MOCZAŁA: Dzień dobry Panie Michale, w załączeniu przesyłam pr…" at bounding box center [575, 530] width 626 height 78
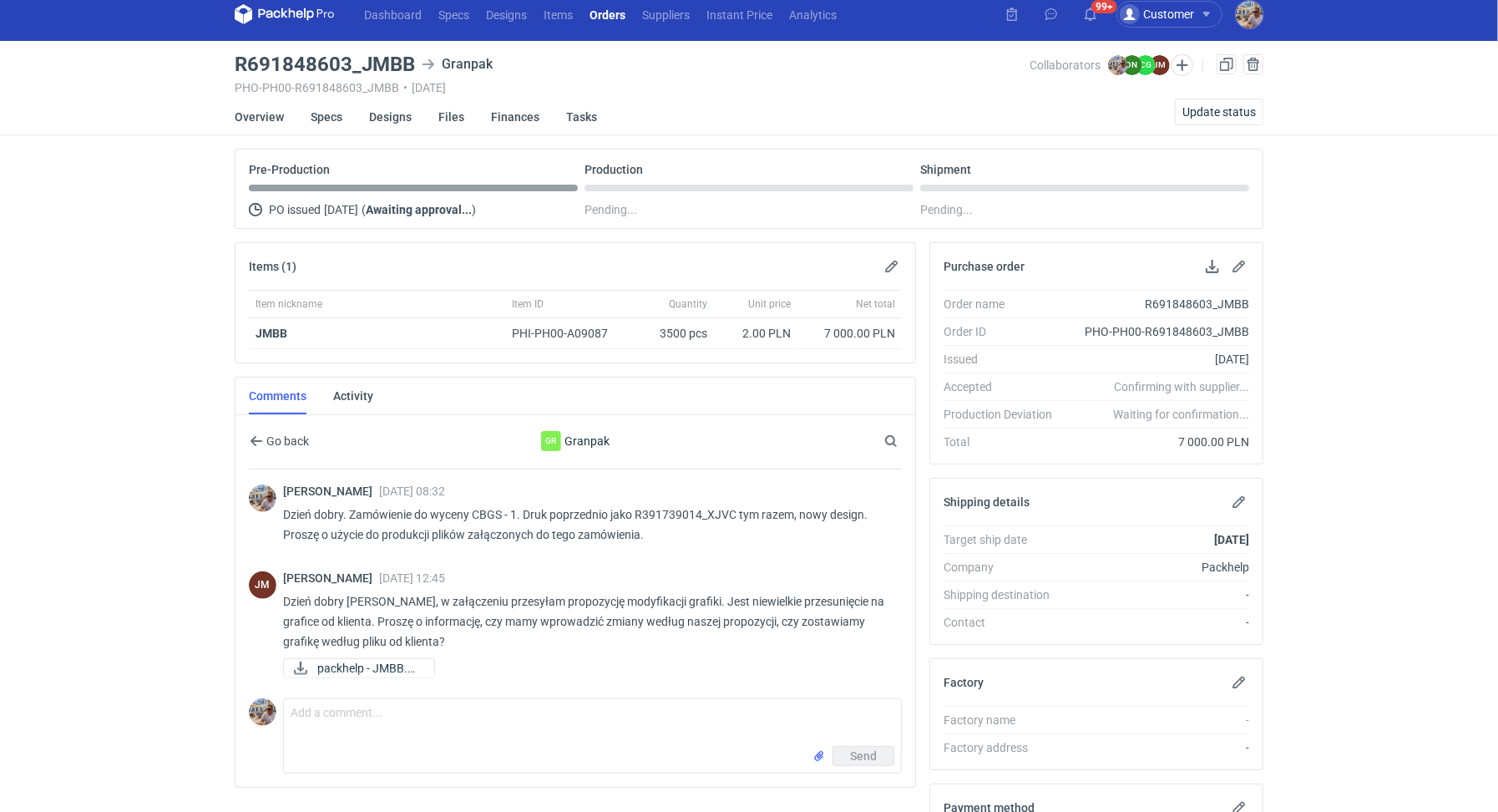
scroll to position [178, 0]
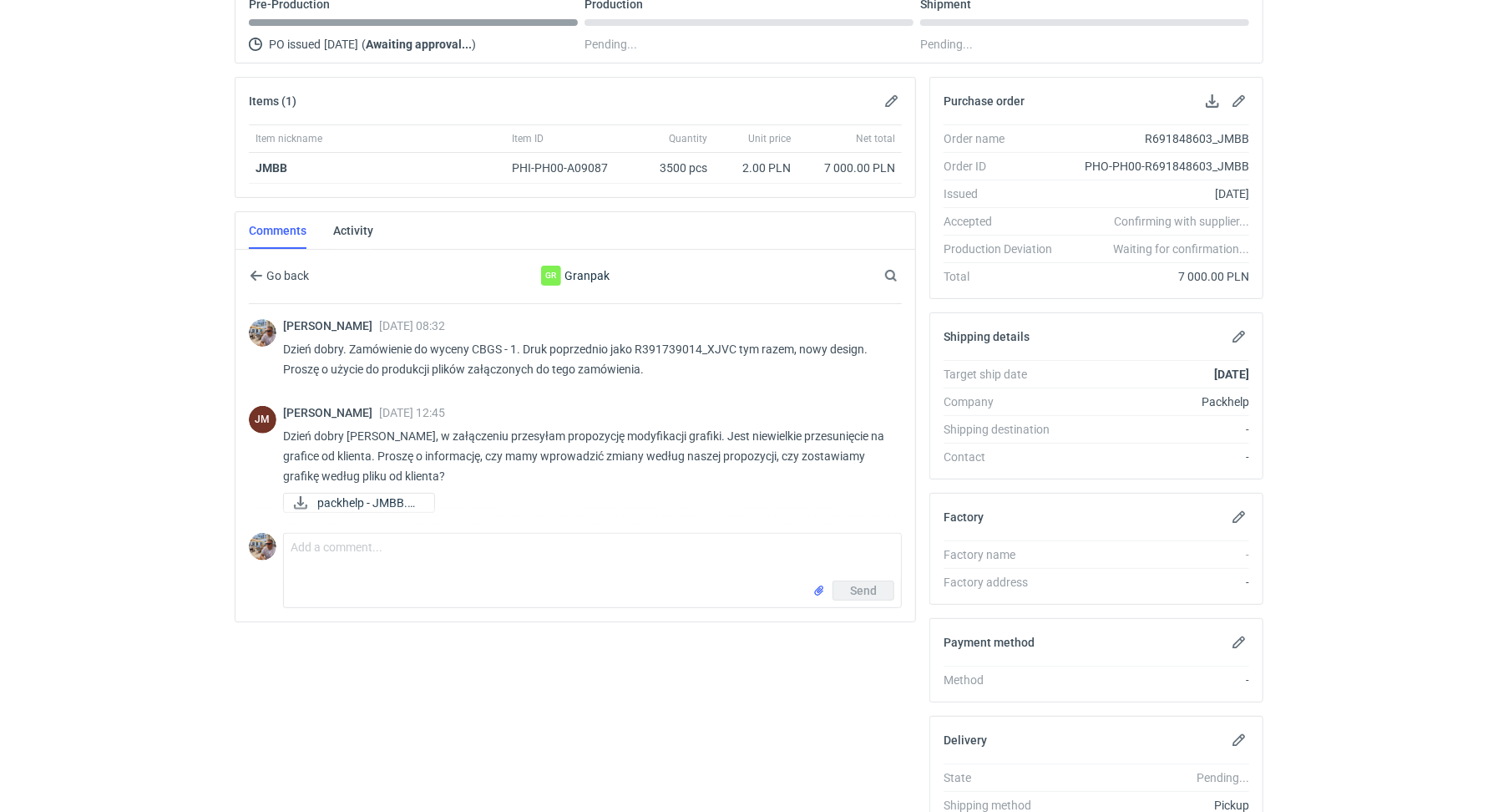
click at [402, 580] on div "Send" at bounding box center [592, 593] width 617 height 26
click at [448, 534] on textarea "Comment message" at bounding box center [592, 557] width 617 height 47
type textarea "Pani Joanno zostawiamy jak w pliku klienta, bez zmian"
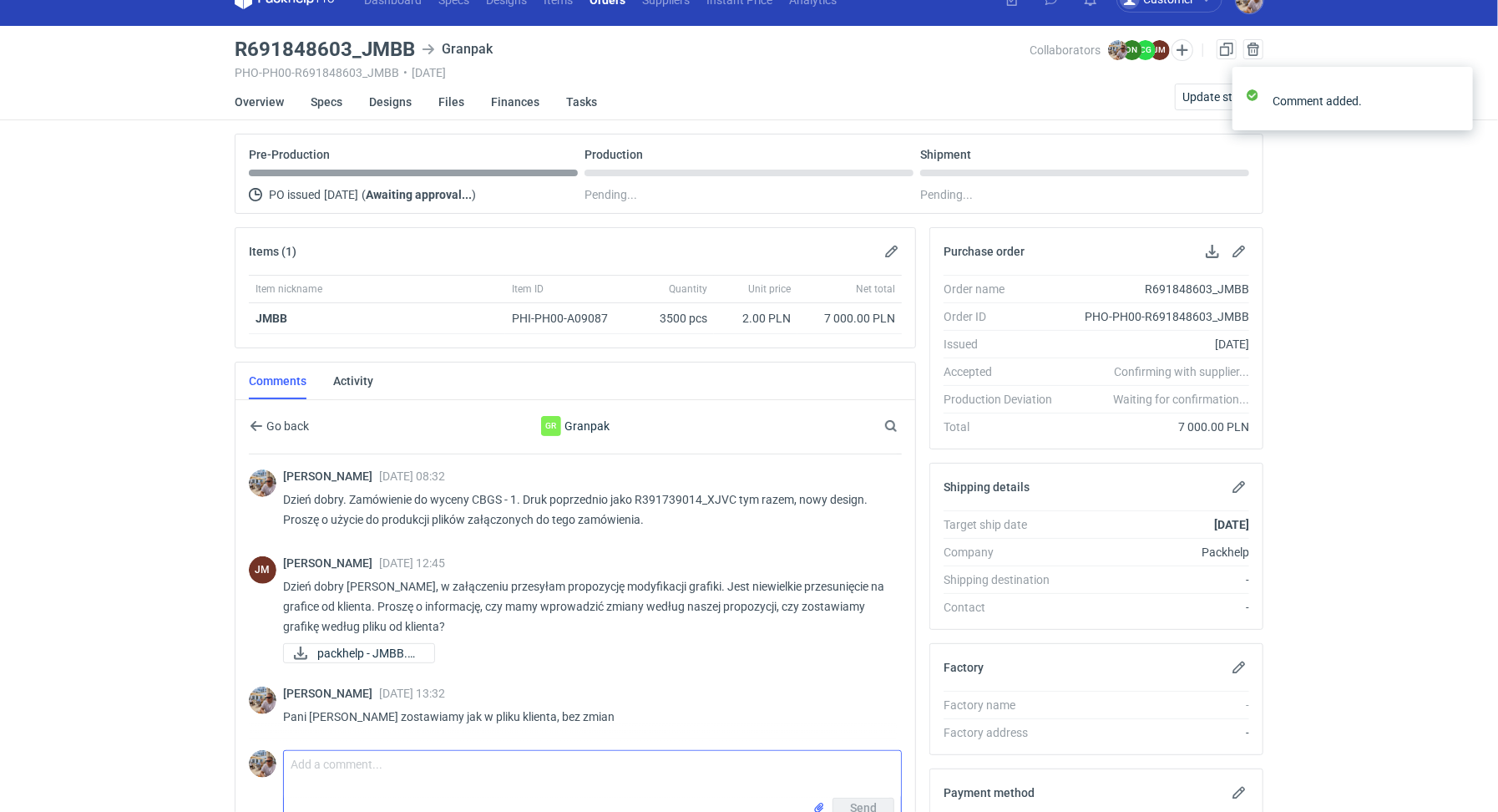
scroll to position [0, 0]
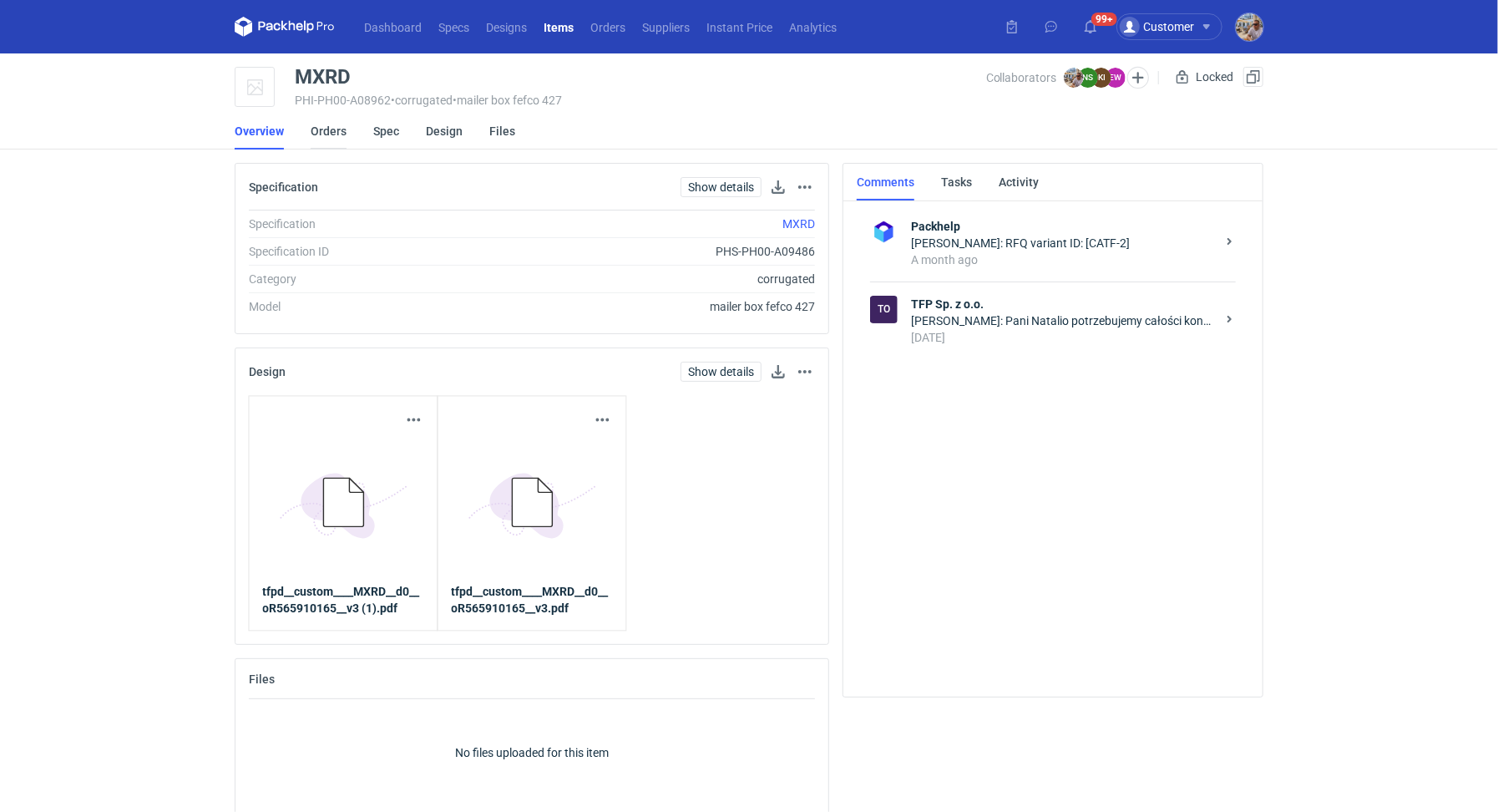
click at [324, 124] on link "Orders" at bounding box center [329, 130] width 36 height 37
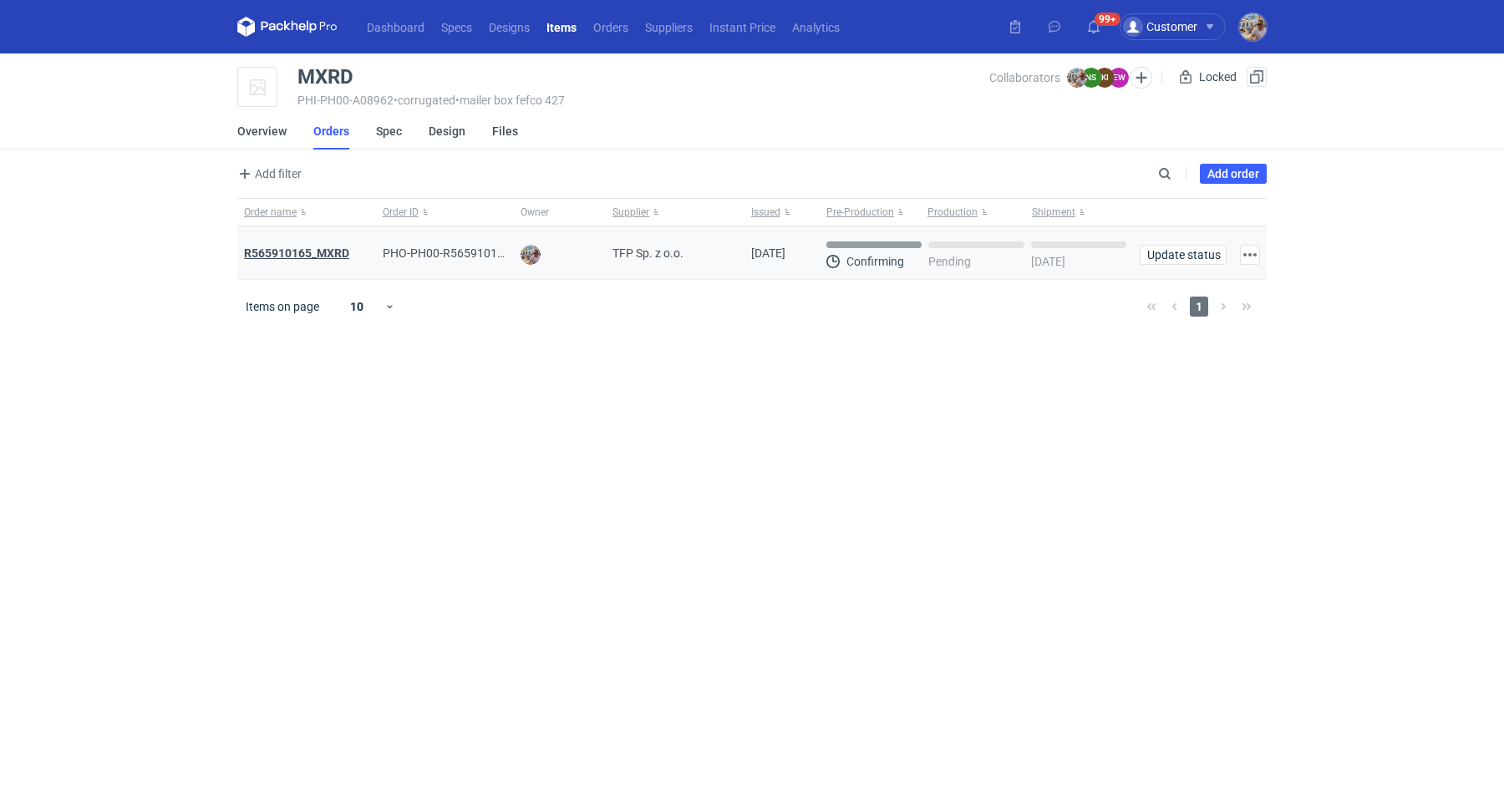
click at [328, 253] on strong "R565910165_MXRD" at bounding box center [296, 253] width 105 height 14
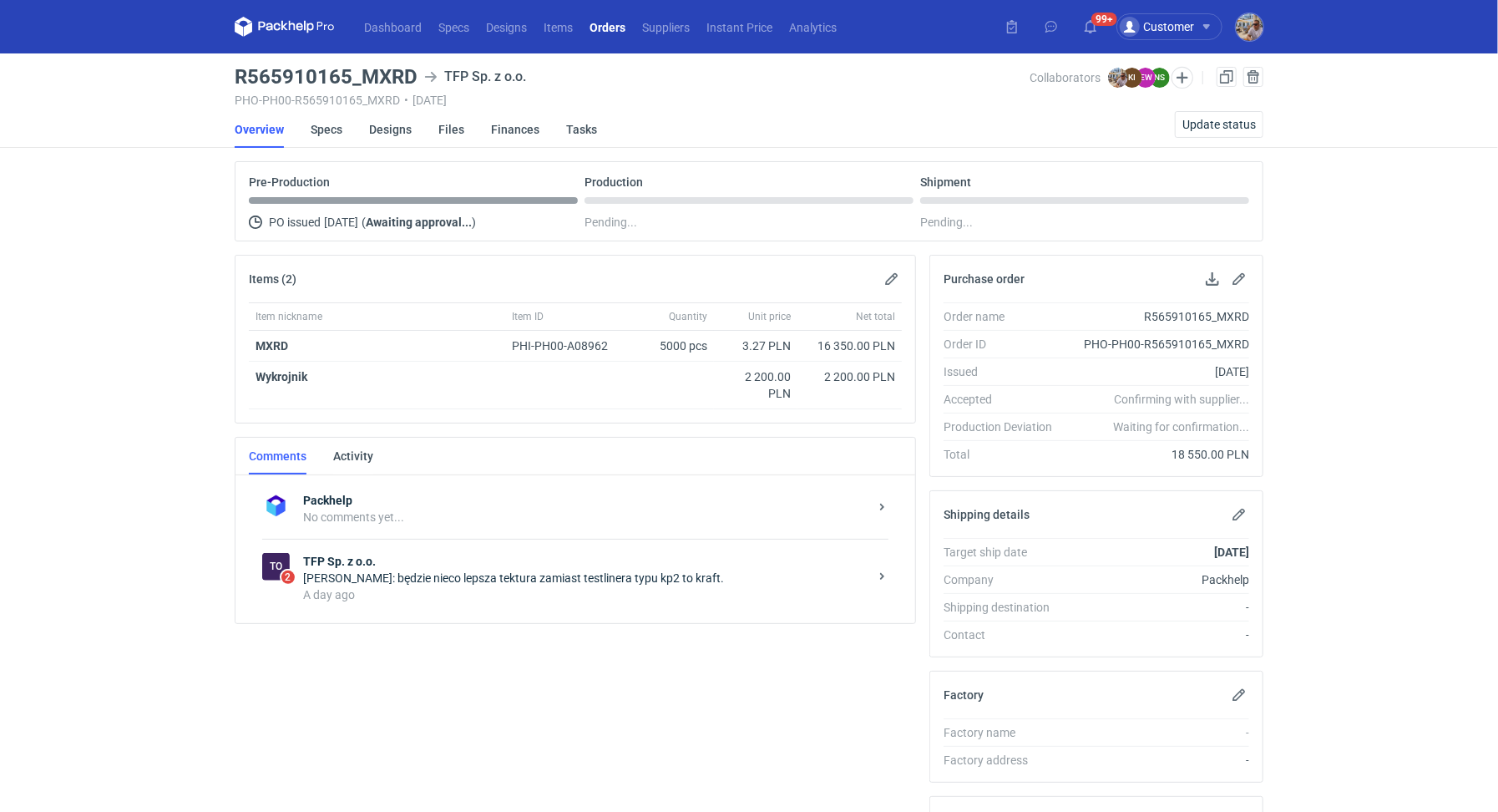
click at [433, 607] on div "To 2 TFP Sp. z o.o. Natalia Stępak: będzie nieco lepsza tektura zamiast testlin…" at bounding box center [575, 577] width 626 height 78
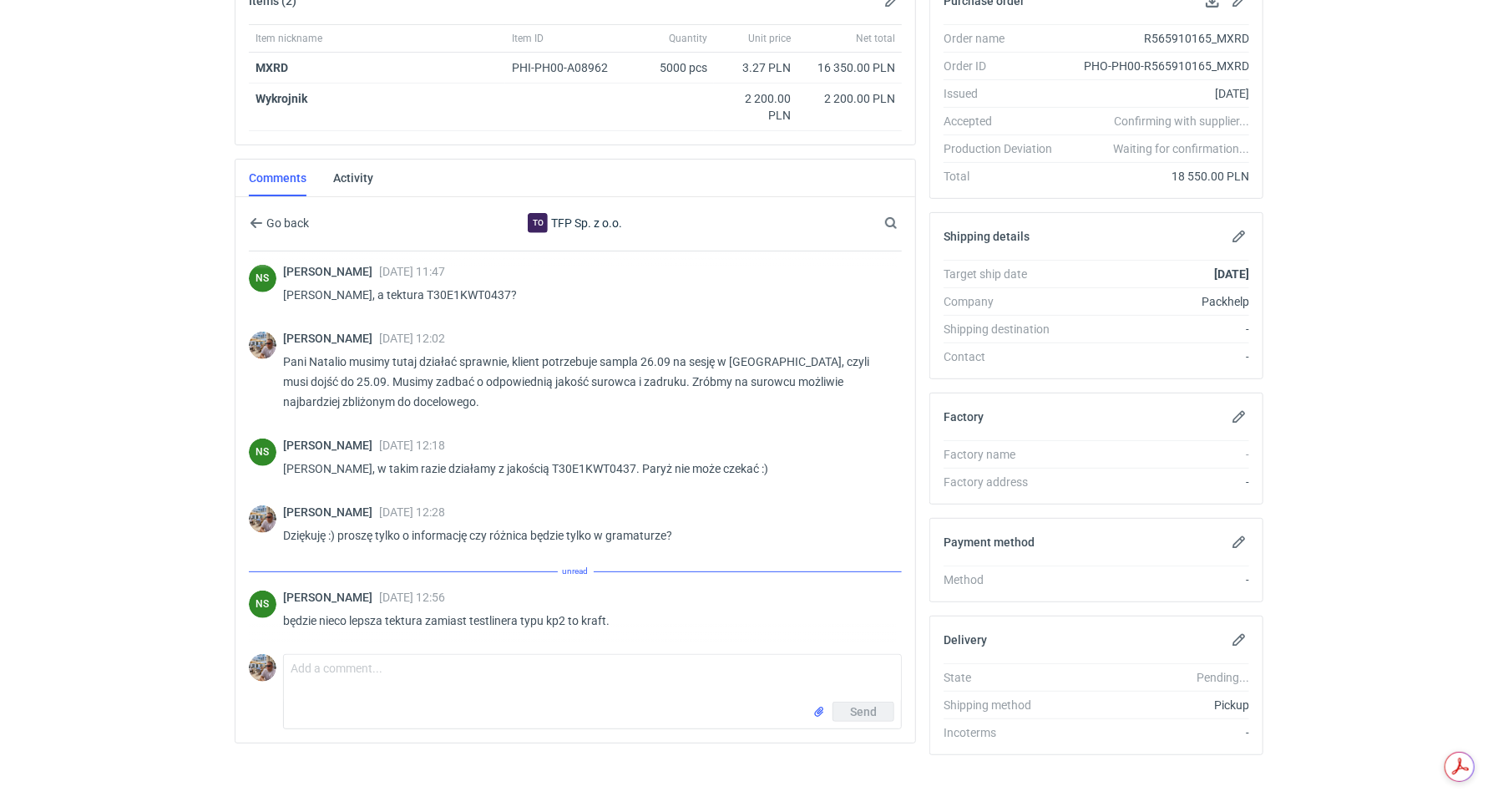
scroll to position [644, 0]
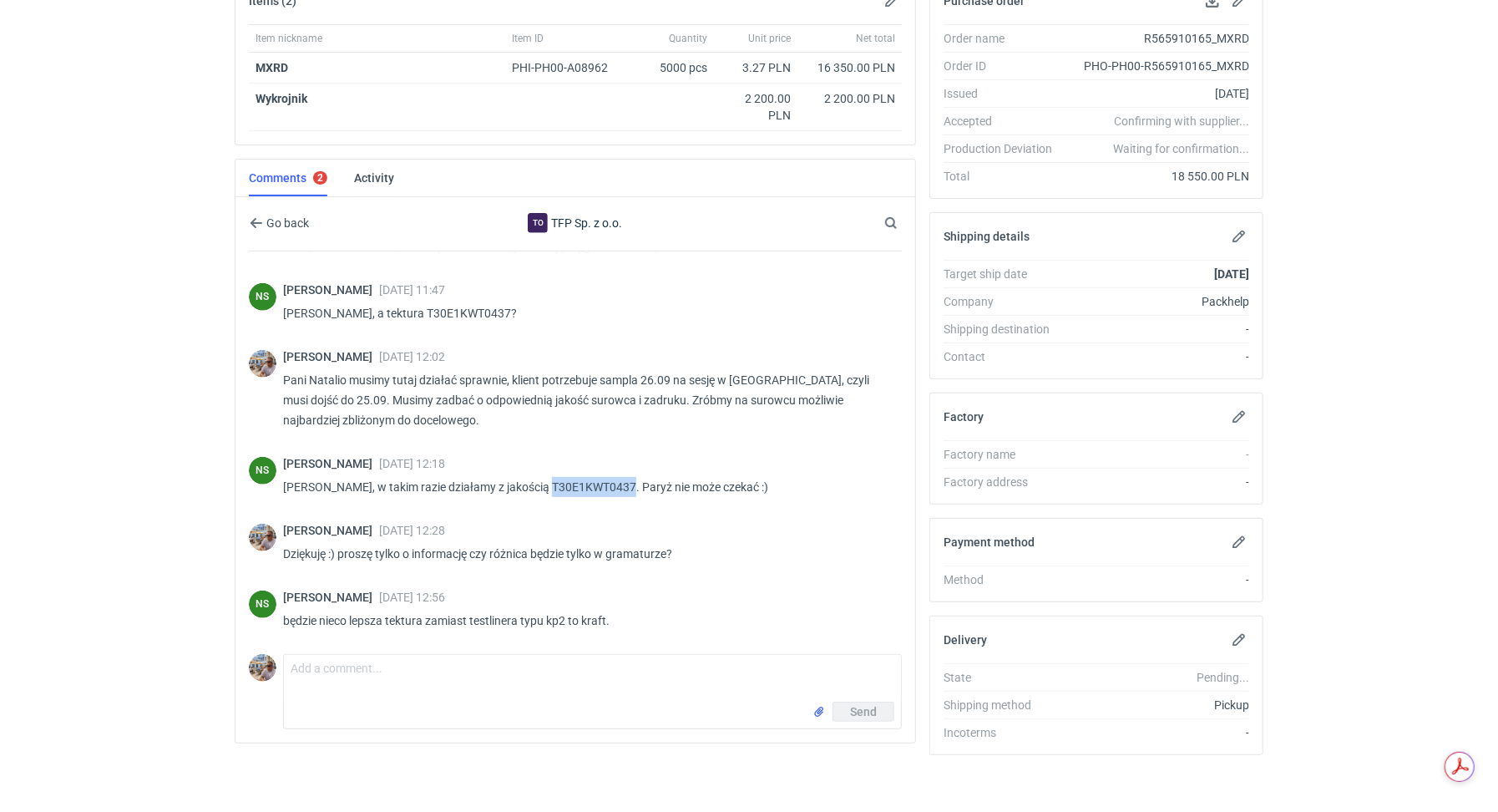
drag, startPoint x: 537, startPoint y: 480, endPoint x: 619, endPoint y: 478, distance: 82.0
click at [619, 478] on p "Panie Michale, w takim razie działamy z jakością T30E1KWT0437. Paryż nie może c…" at bounding box center [585, 487] width 605 height 20
copy p "T30E1KWT0437"
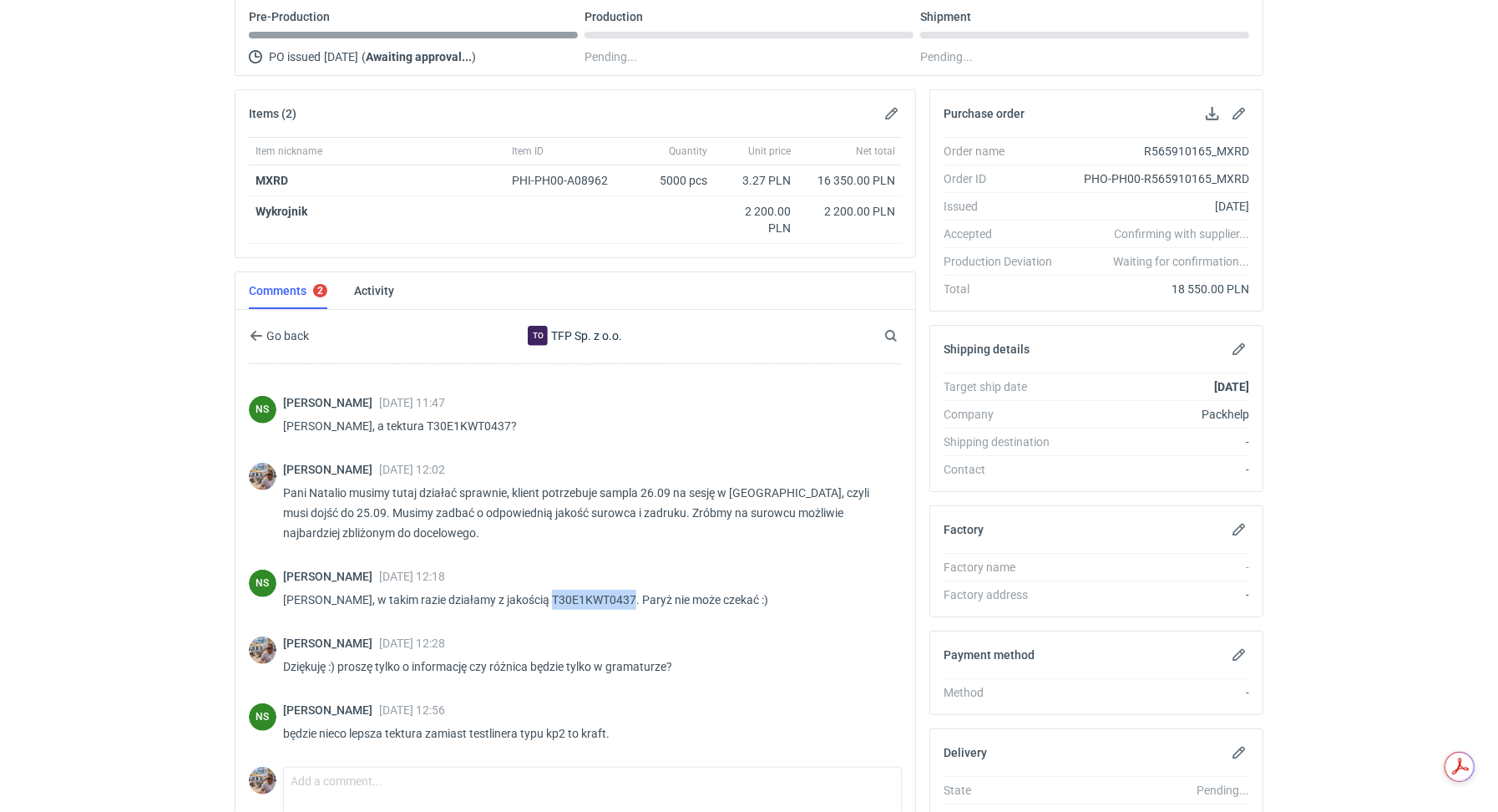
scroll to position [0, 0]
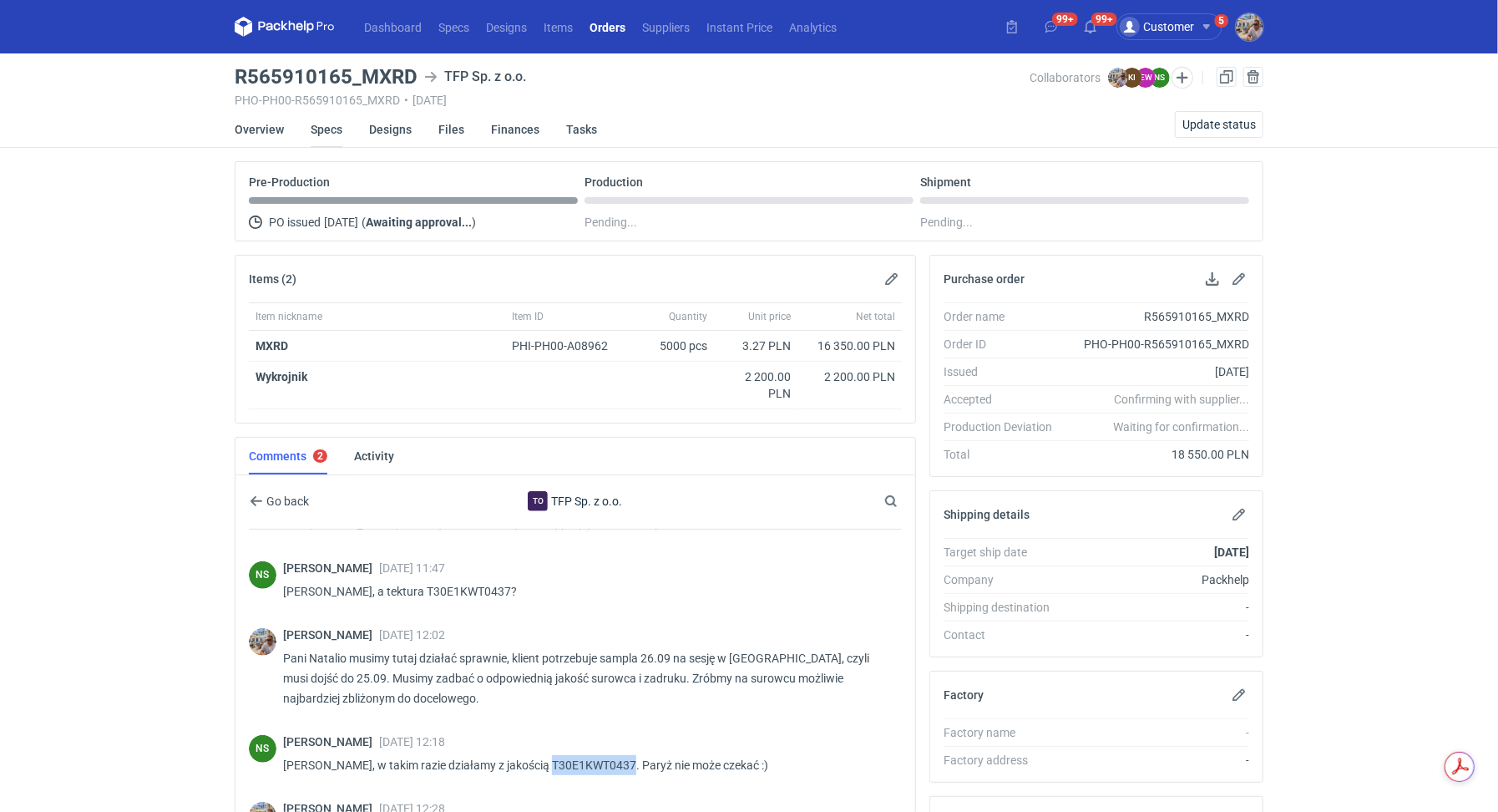
click at [314, 127] on link "Specs" at bounding box center [326, 130] width 32 height 37
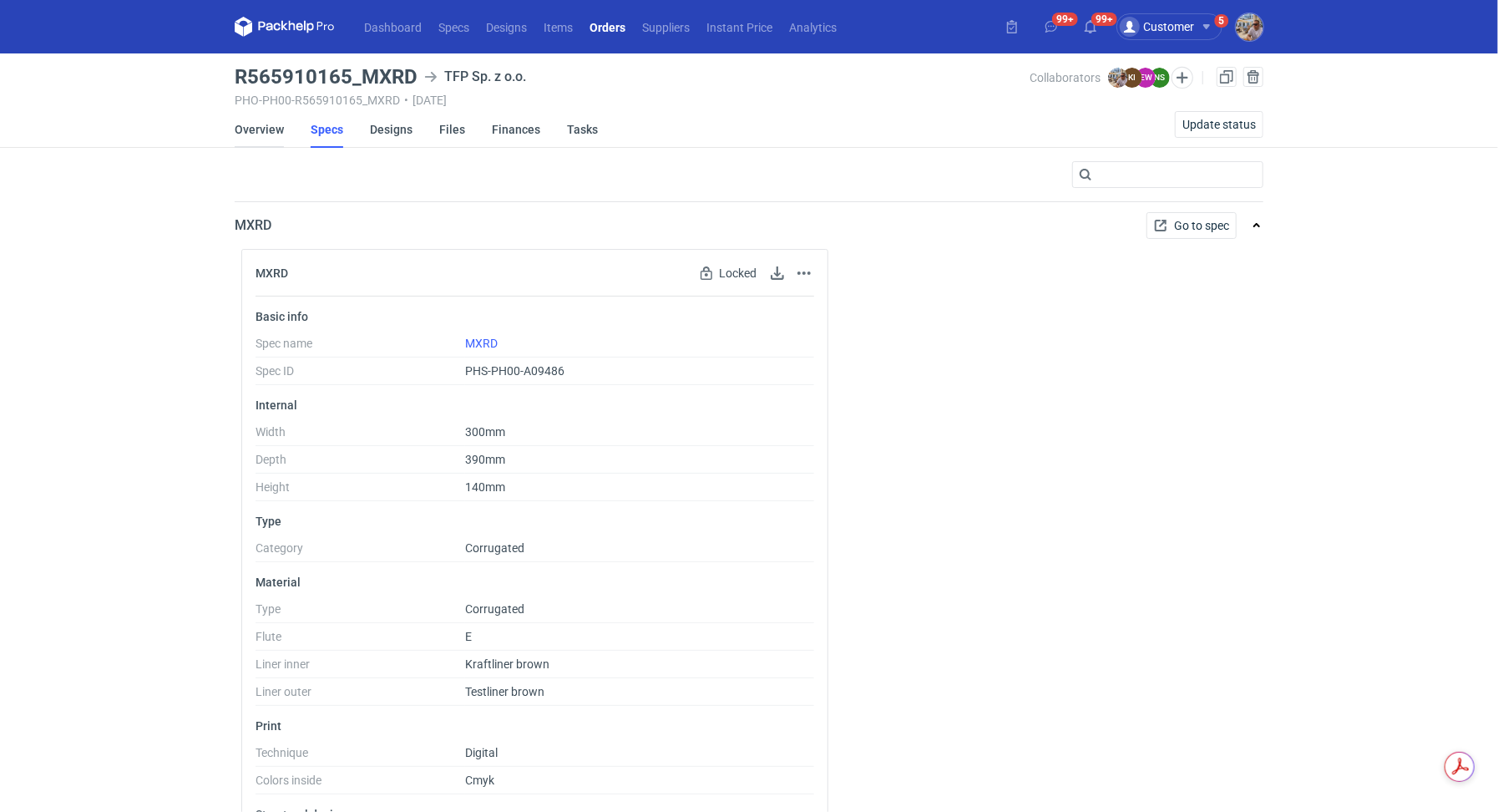
click at [260, 126] on link "Overview" at bounding box center [259, 130] width 49 height 37
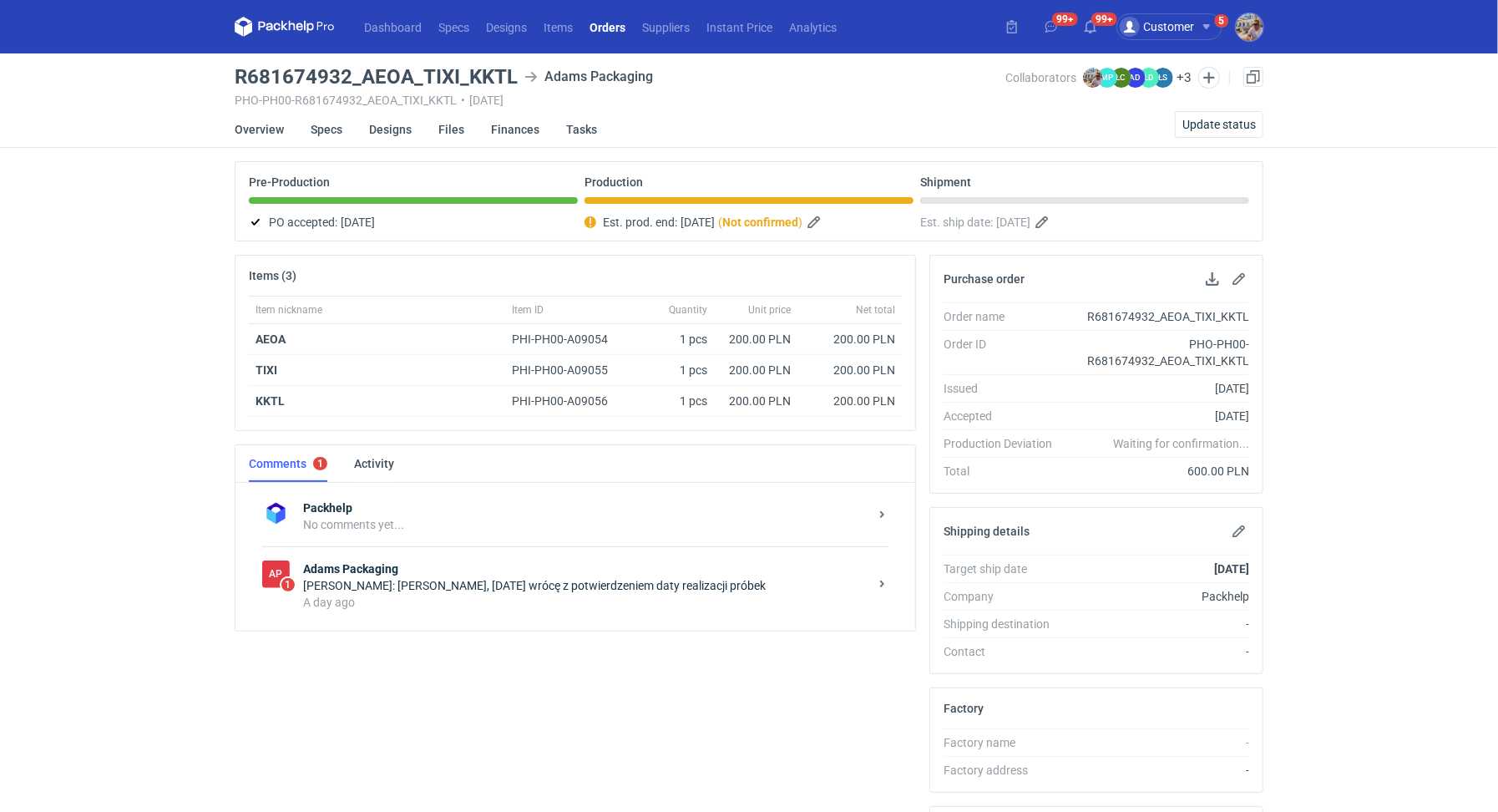
click at [543, 594] on div "A day ago" at bounding box center [586, 602] width 565 height 16
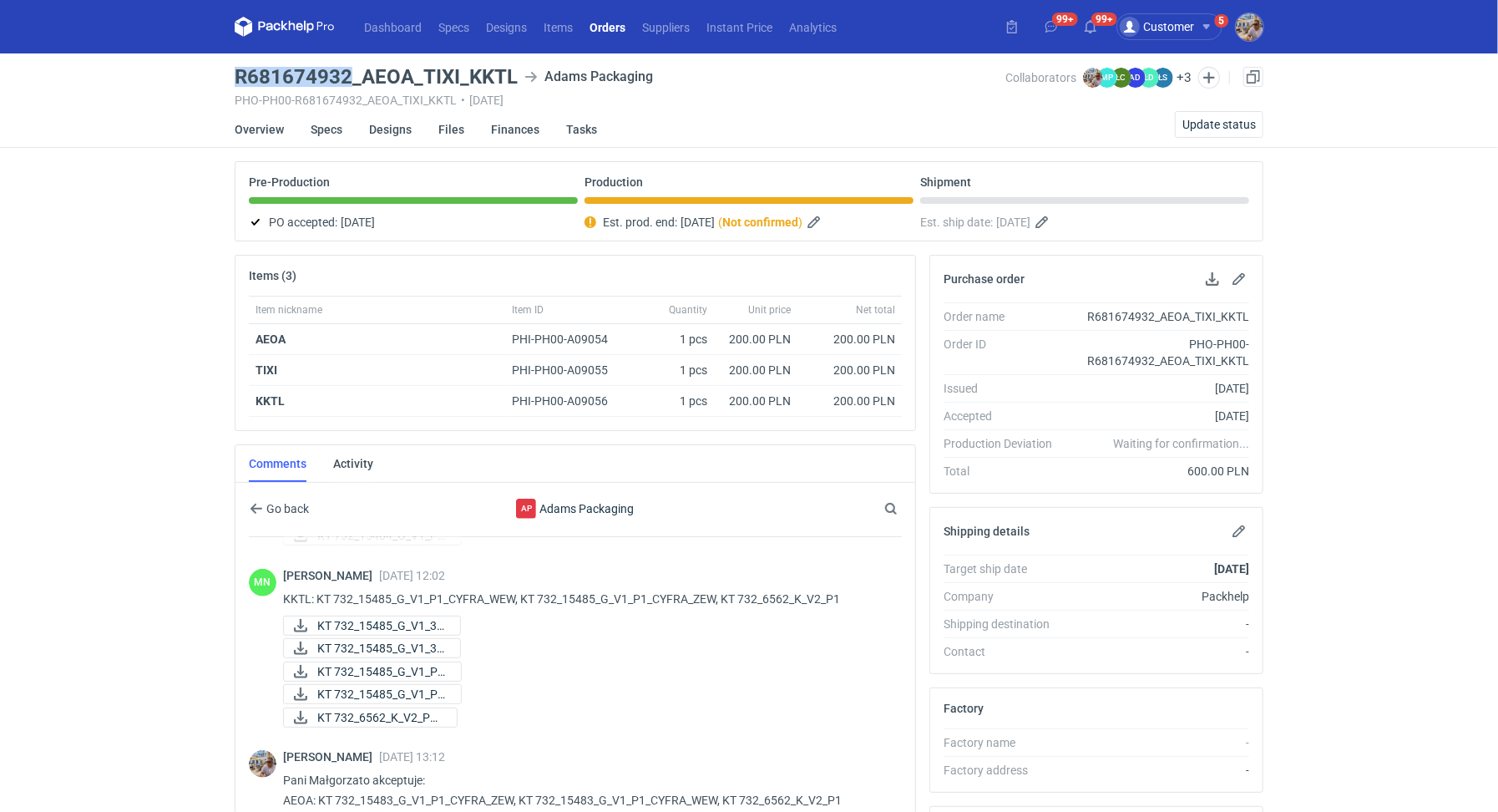
drag, startPoint x: 351, startPoint y: 75, endPoint x: 238, endPoint y: 72, distance: 113.0
click at [238, 72] on h3 "R681674932_AEOA_TIXI_KKTL" at bounding box center [376, 77] width 283 height 20
copy h3 "R681674932"
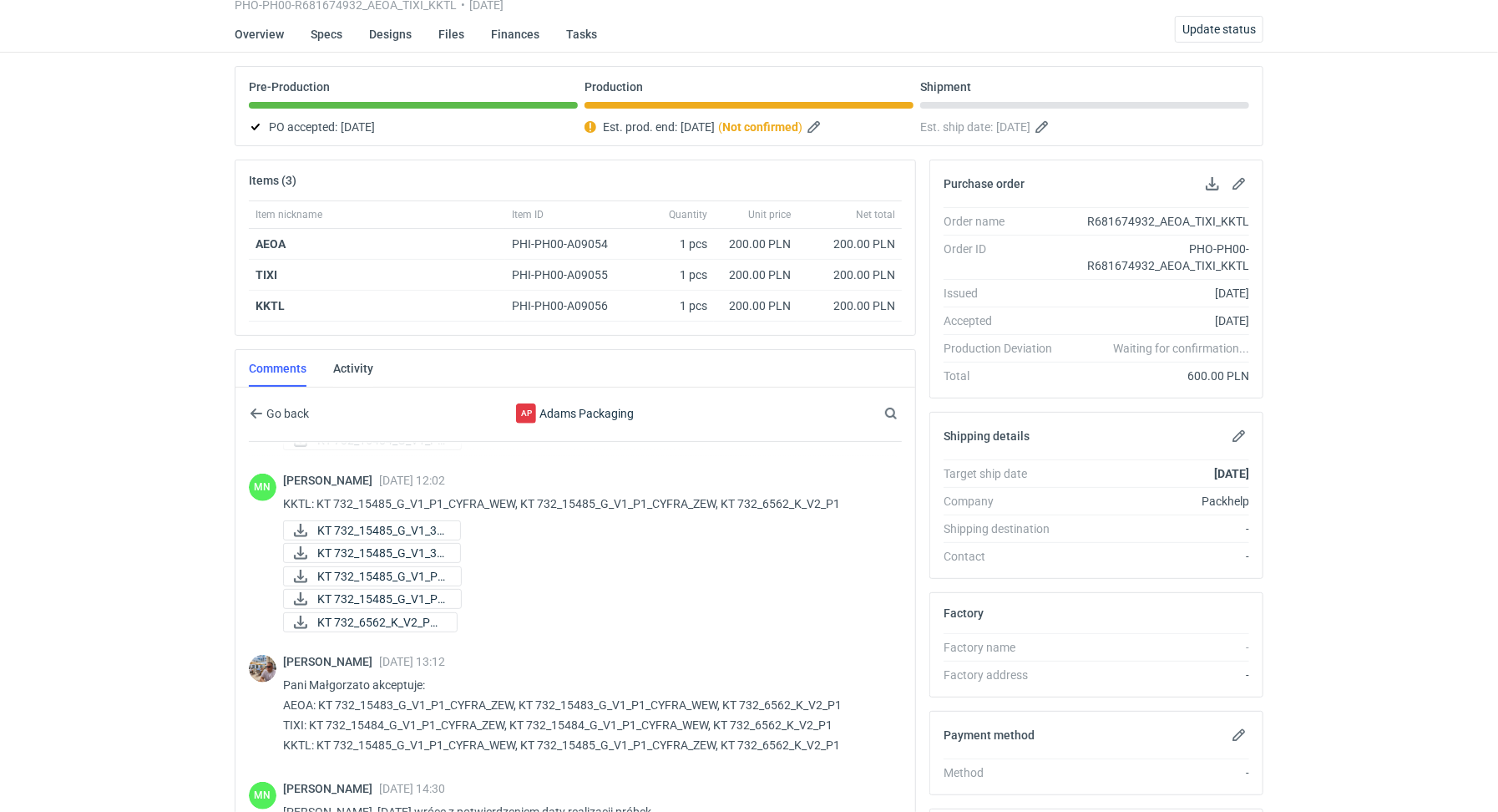
scroll to position [288, 0]
